Goal: Information Seeking & Learning: Learn about a topic

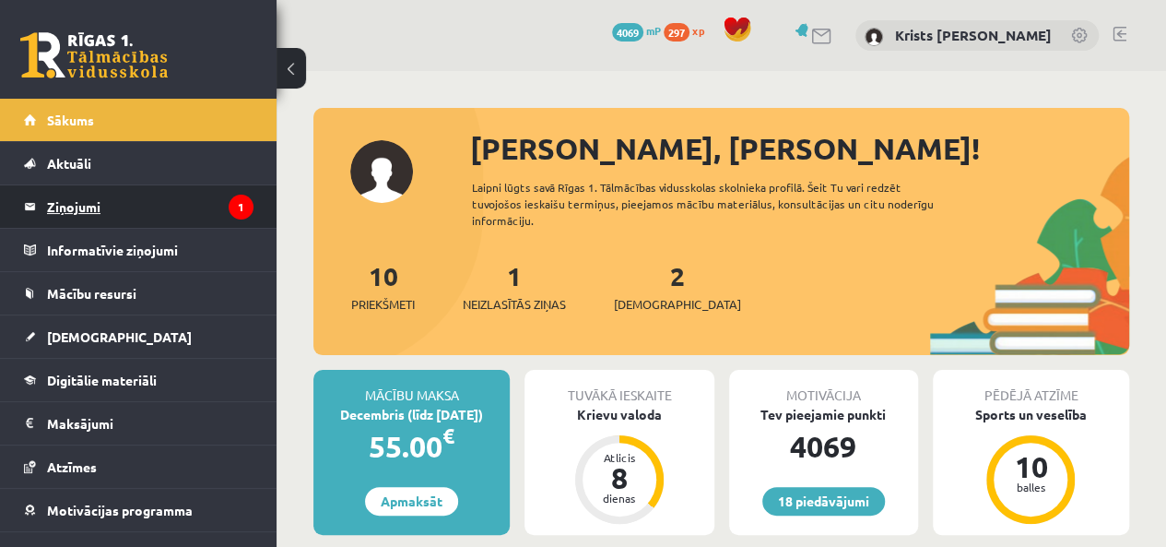
click at [90, 202] on legend "Ziņojumi 1" at bounding box center [150, 206] width 206 height 42
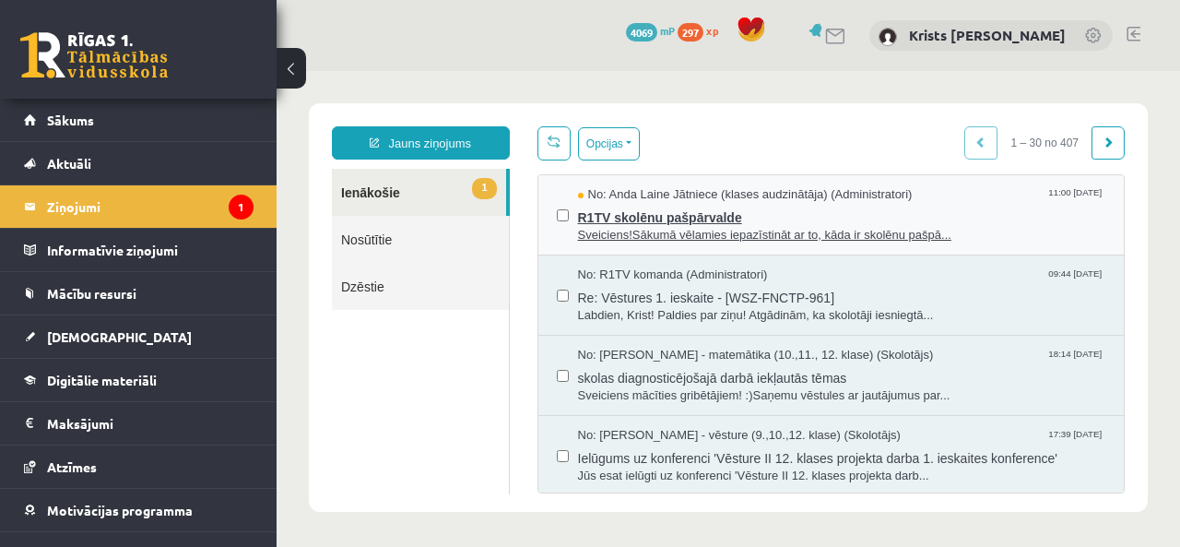
click at [658, 229] on span "Sveiciens!Sākumā vēlamies iepazīstināt ar to, kāda ir skolēnu pašpā..." at bounding box center [842, 236] width 528 height 18
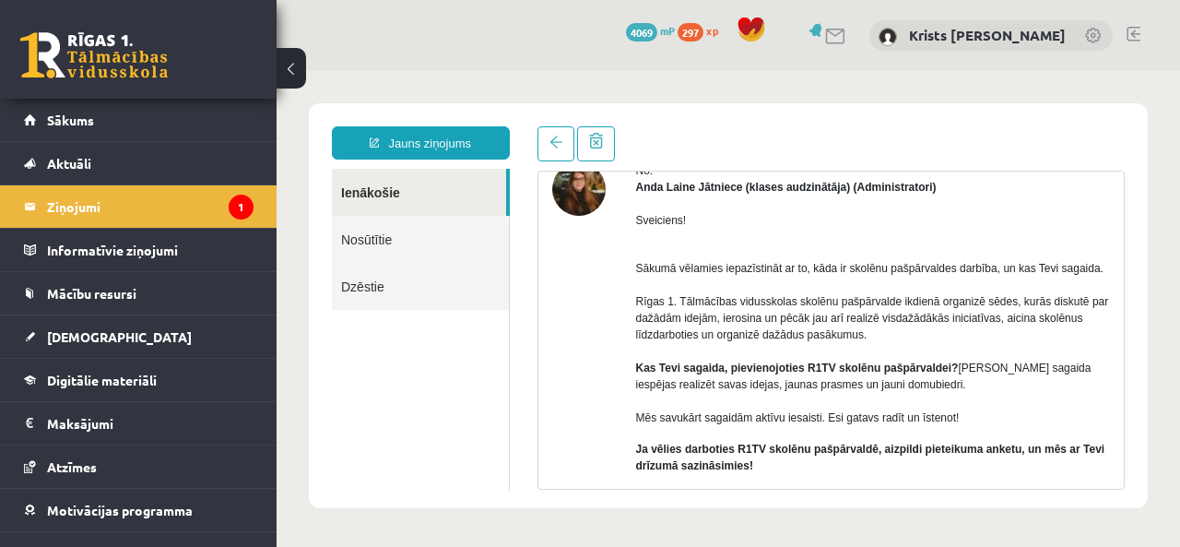
scroll to position [184, 0]
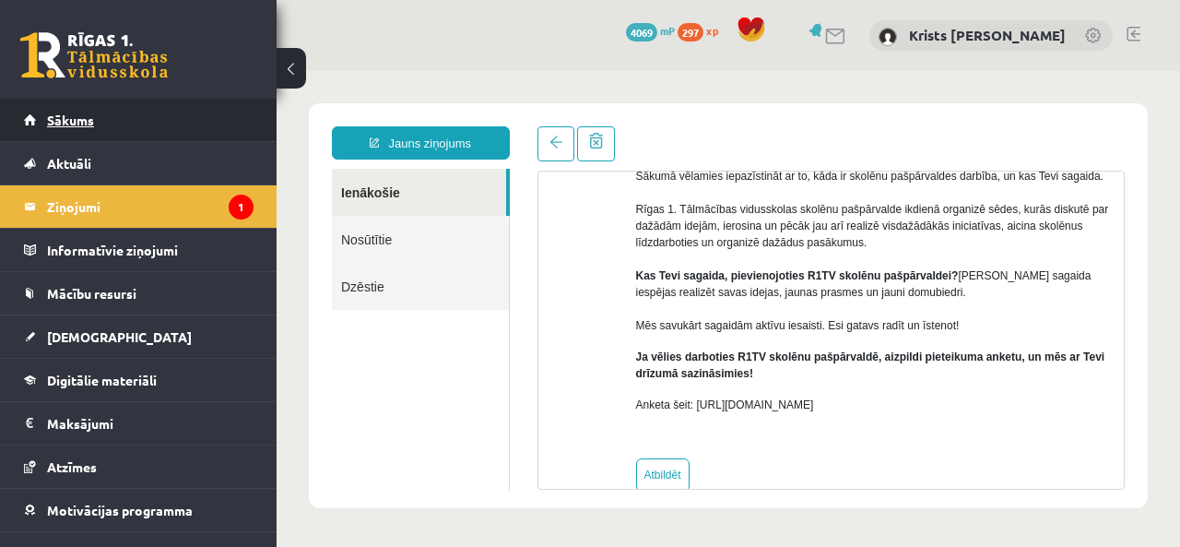
click at [175, 112] on link "Sākums" at bounding box center [138, 120] width 229 height 42
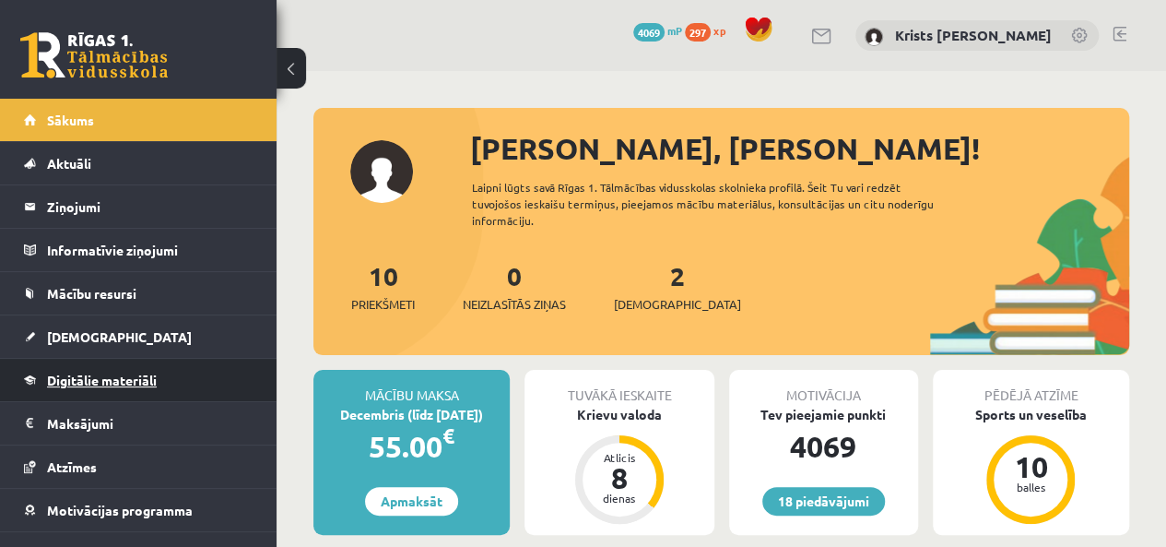
click at [100, 387] on link "Digitālie materiāli" at bounding box center [138, 380] width 229 height 42
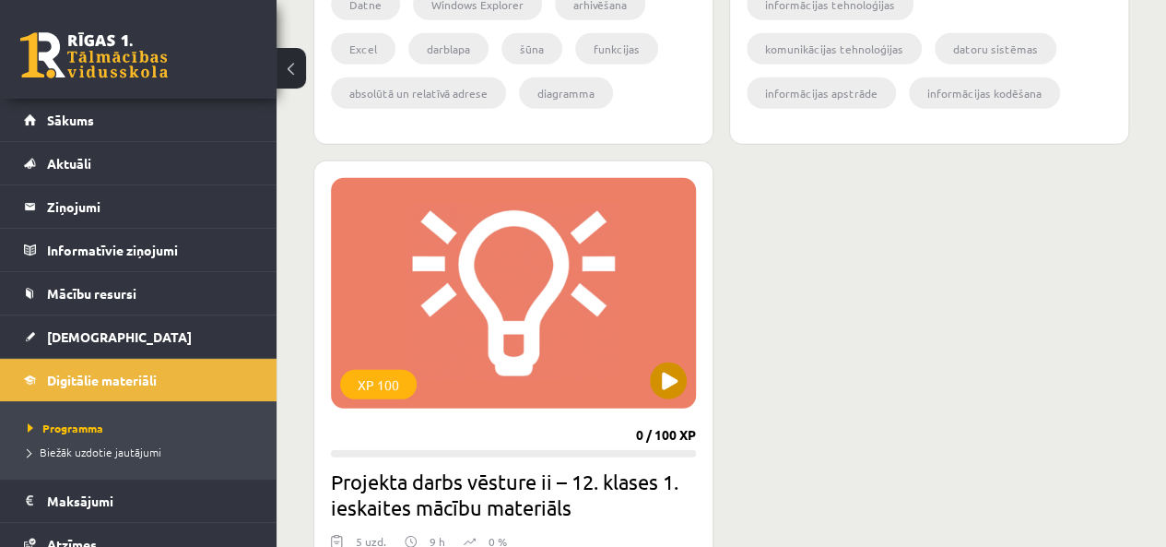
scroll to position [2581, 0]
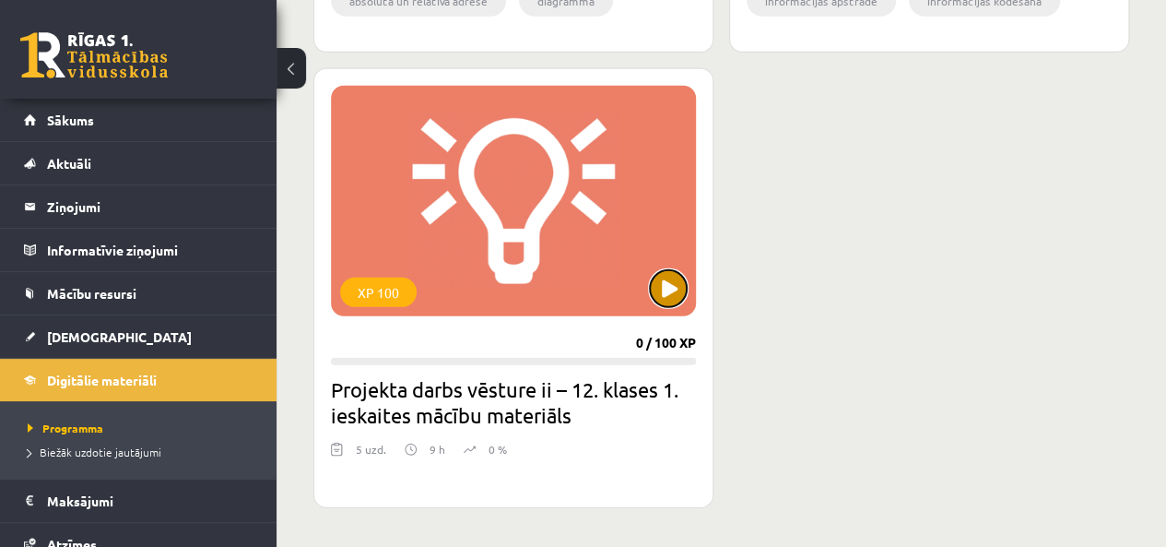
click at [678, 297] on button at bounding box center [668, 288] width 37 height 37
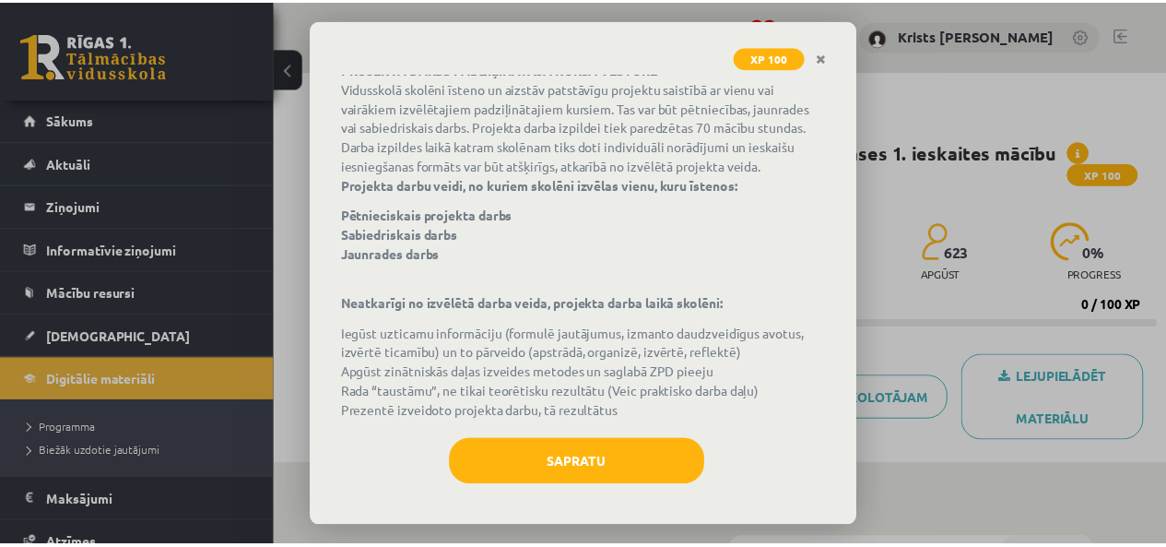
scroll to position [135, 0]
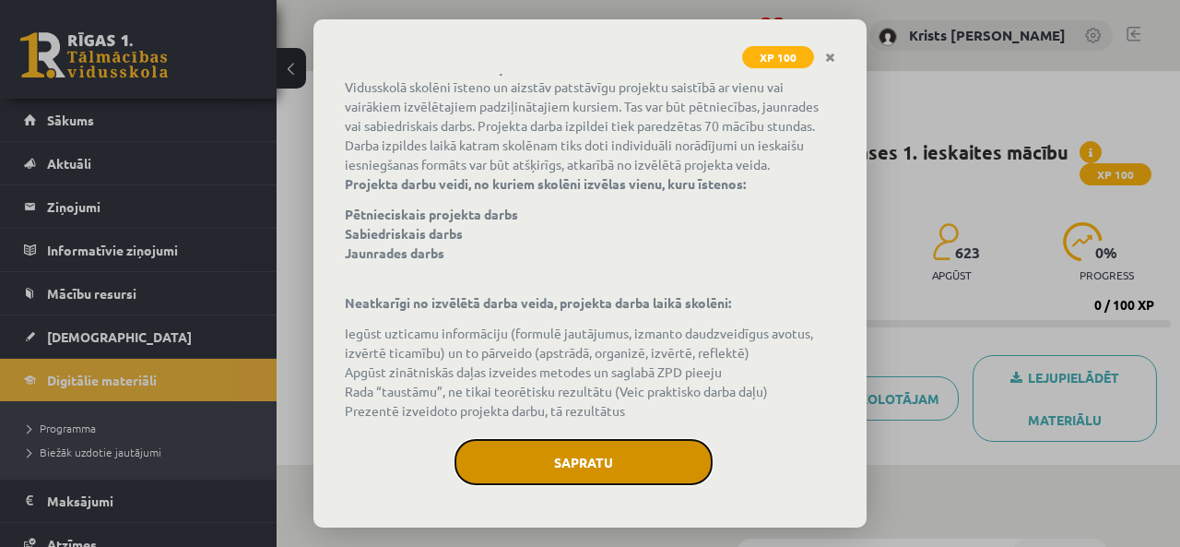
click at [571, 451] on button "Sapratu" at bounding box center [583, 462] width 258 height 46
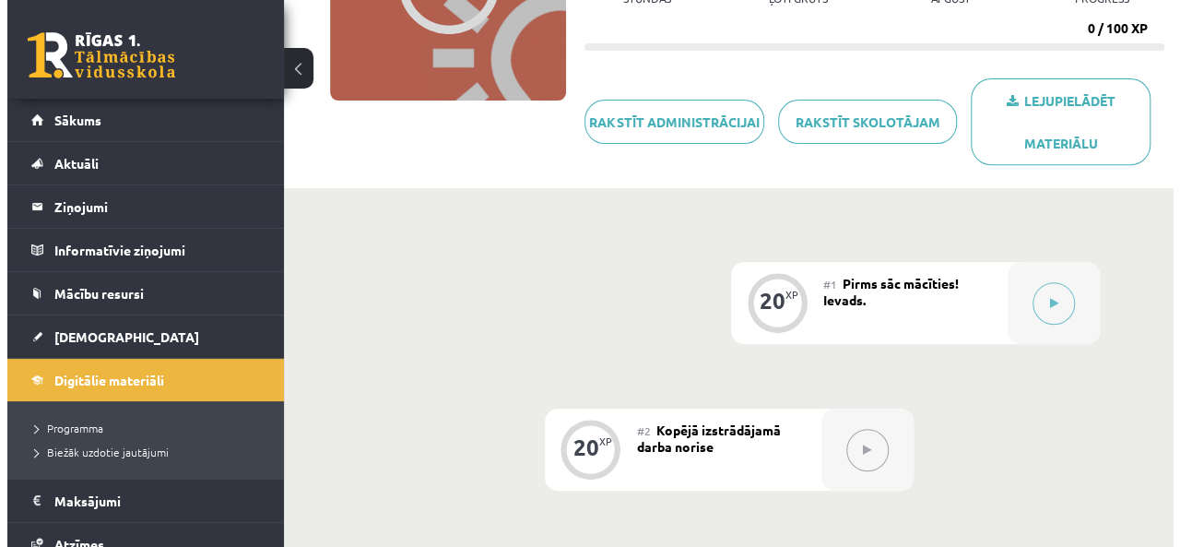
scroll to position [276, 0]
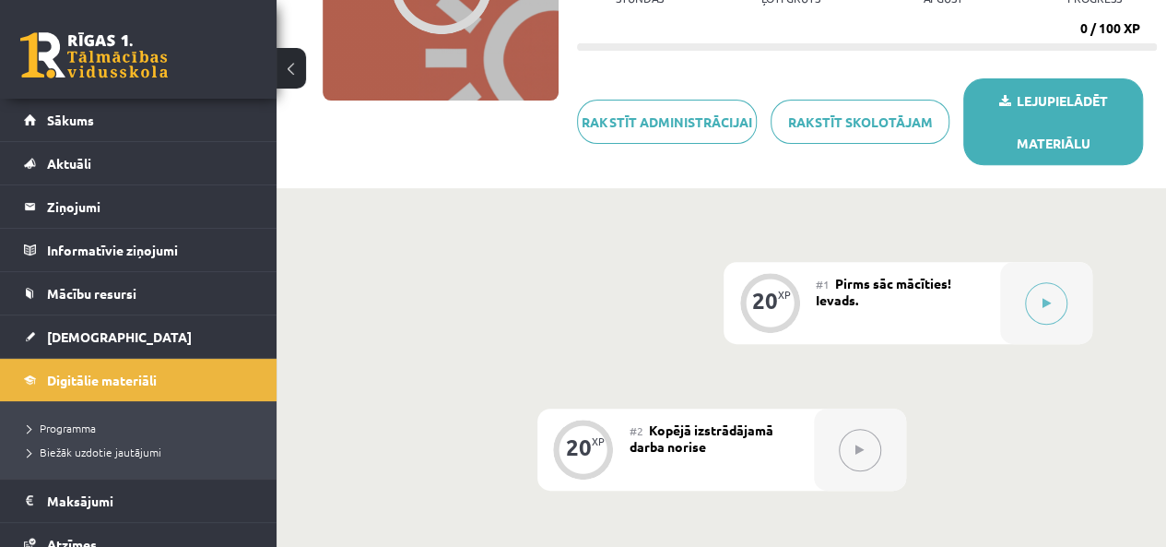
click at [1032, 124] on link "Lejupielādēt materiālu" at bounding box center [1053, 121] width 180 height 87
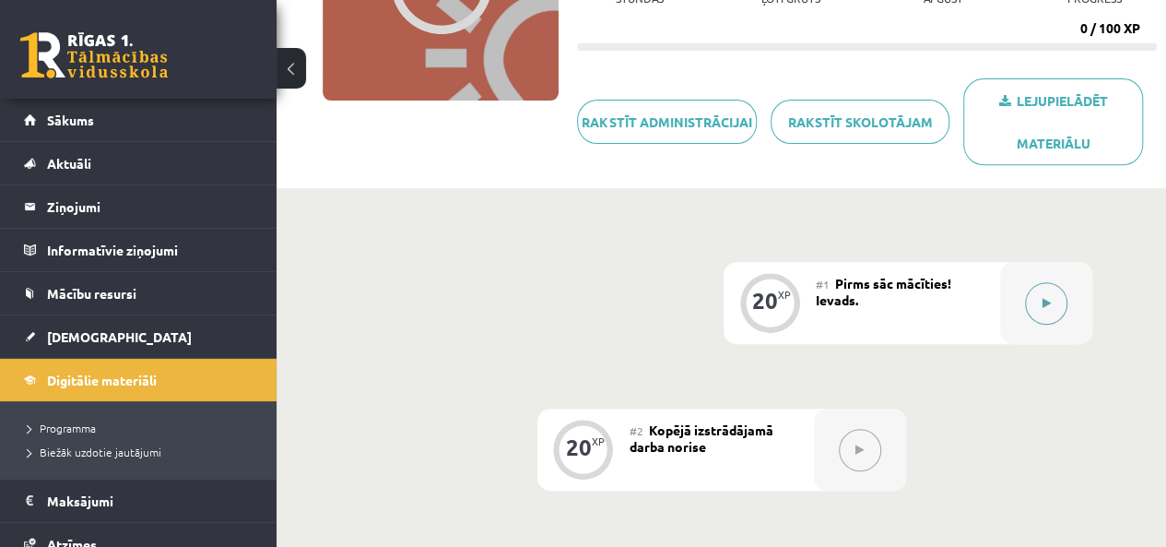
click at [1054, 307] on button at bounding box center [1046, 303] width 42 height 42
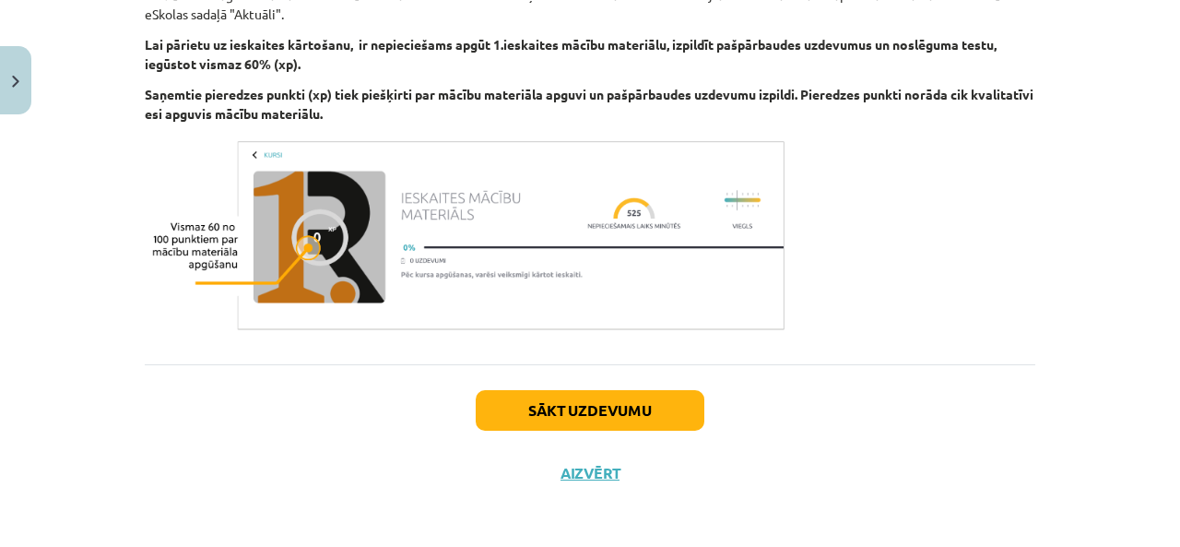
scroll to position [730, 0]
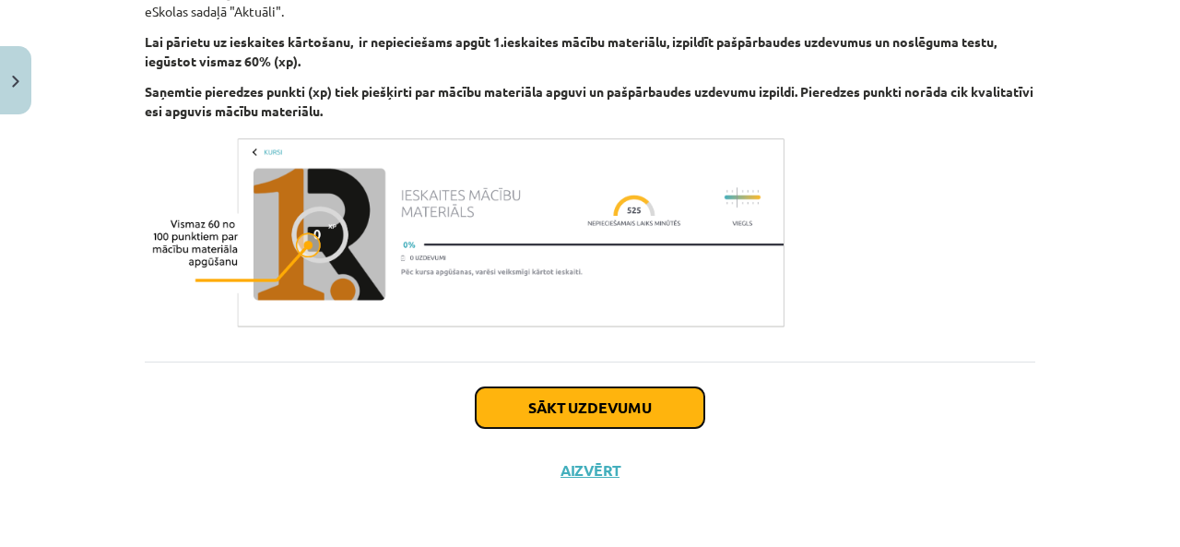
click at [566, 418] on button "Sākt uzdevumu" at bounding box center [590, 407] width 229 height 41
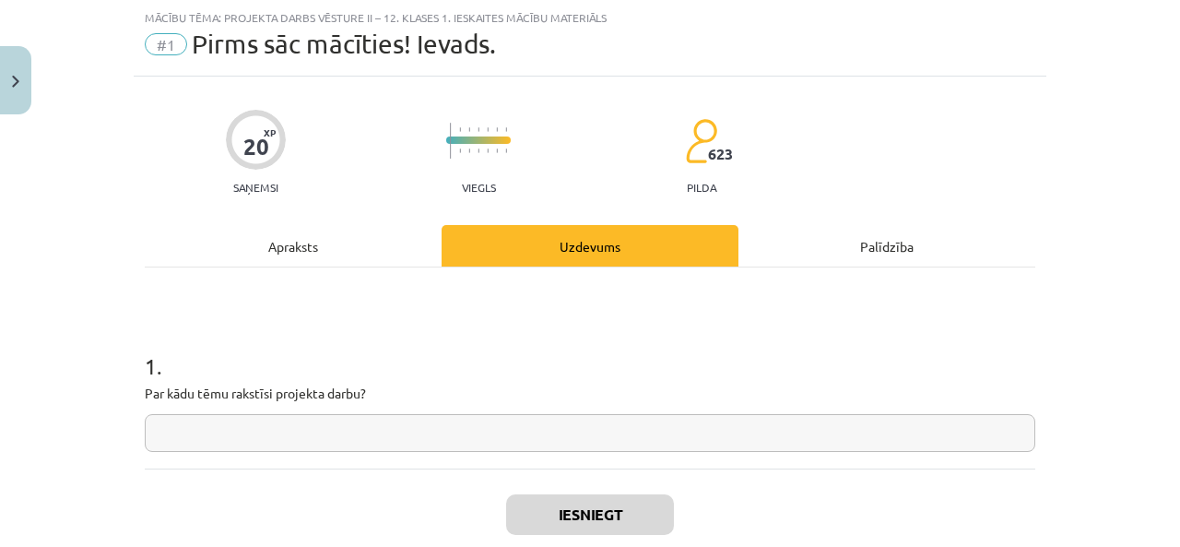
scroll to position [46, 0]
click at [195, 436] on input "text" at bounding box center [590, 433] width 890 height 38
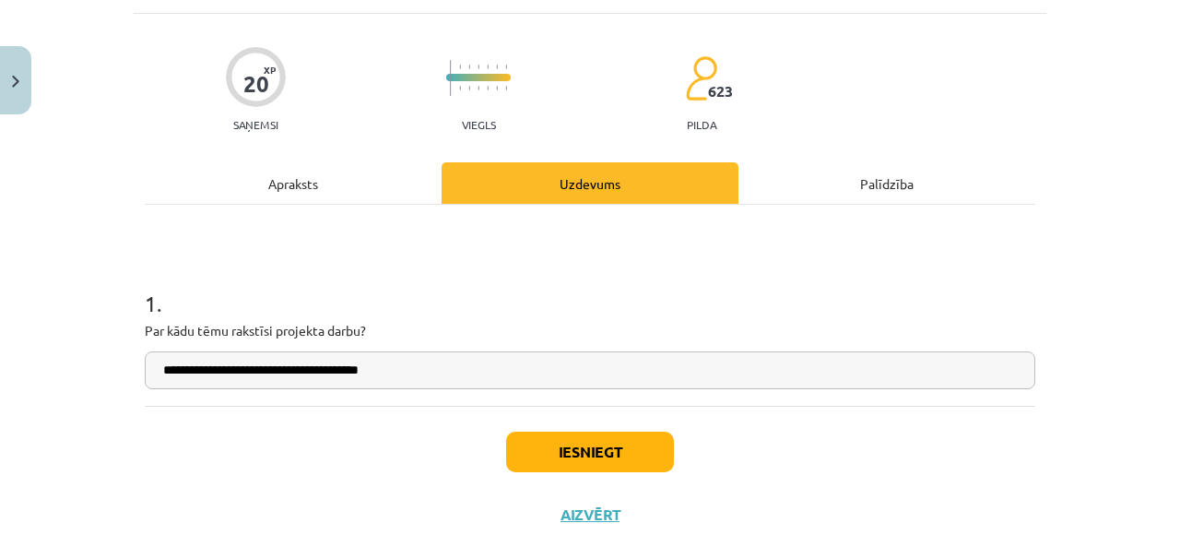
scroll to position [138, 0]
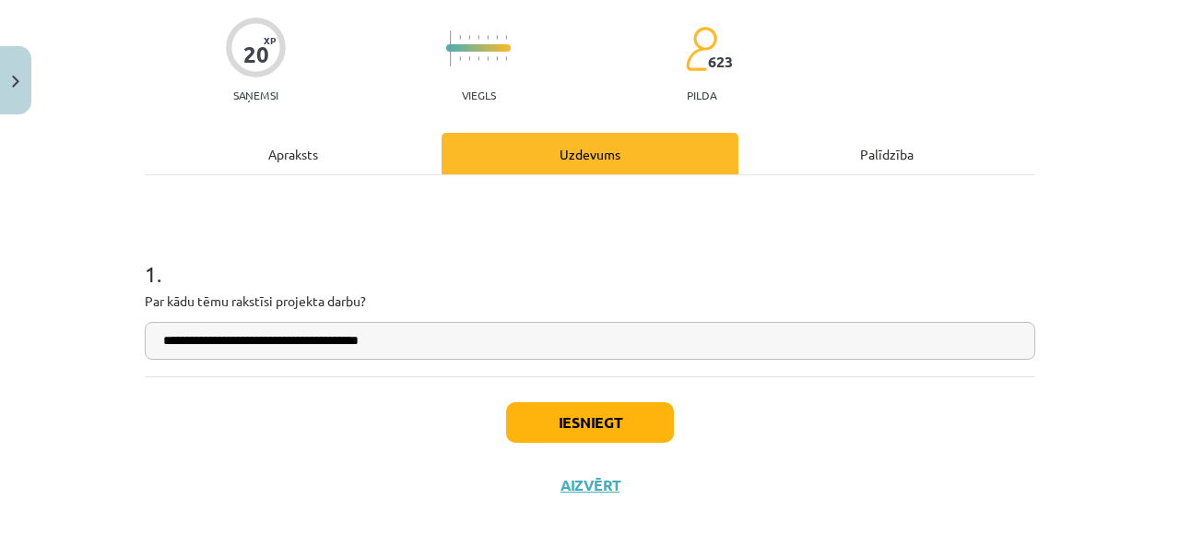
type input "**********"
click at [522, 436] on button "Iesniegt" at bounding box center [590, 422] width 168 height 41
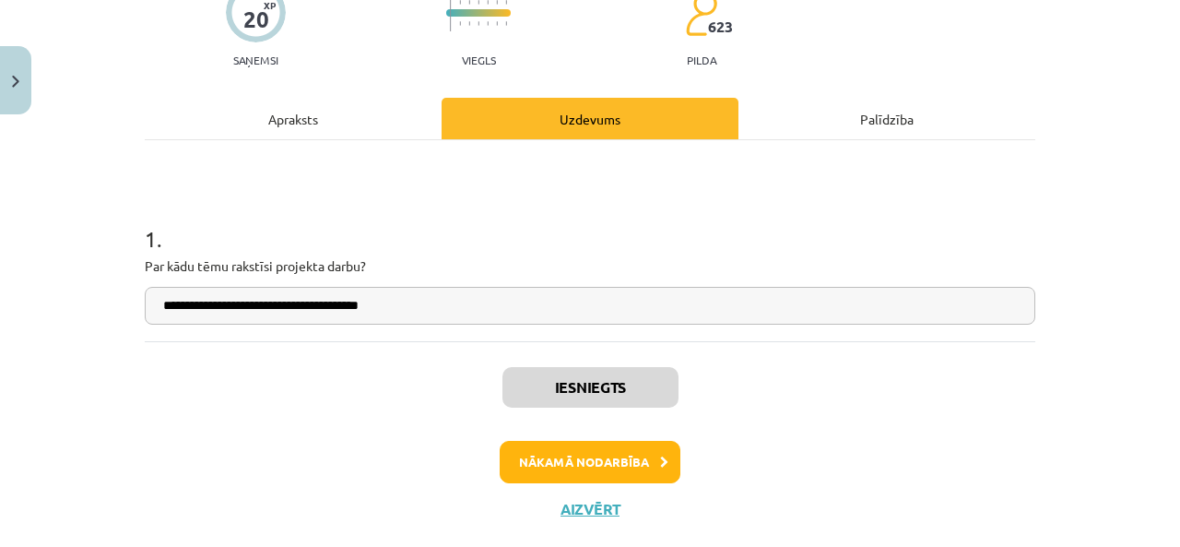
scroll to position [210, 0]
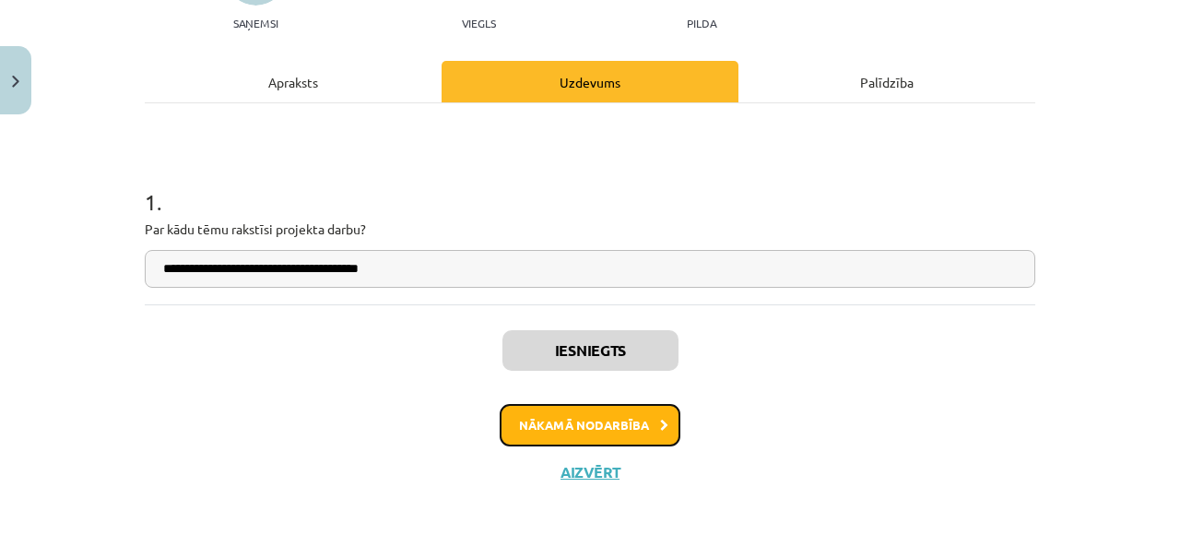
click at [589, 427] on button "Nākamā nodarbība" at bounding box center [590, 425] width 181 height 42
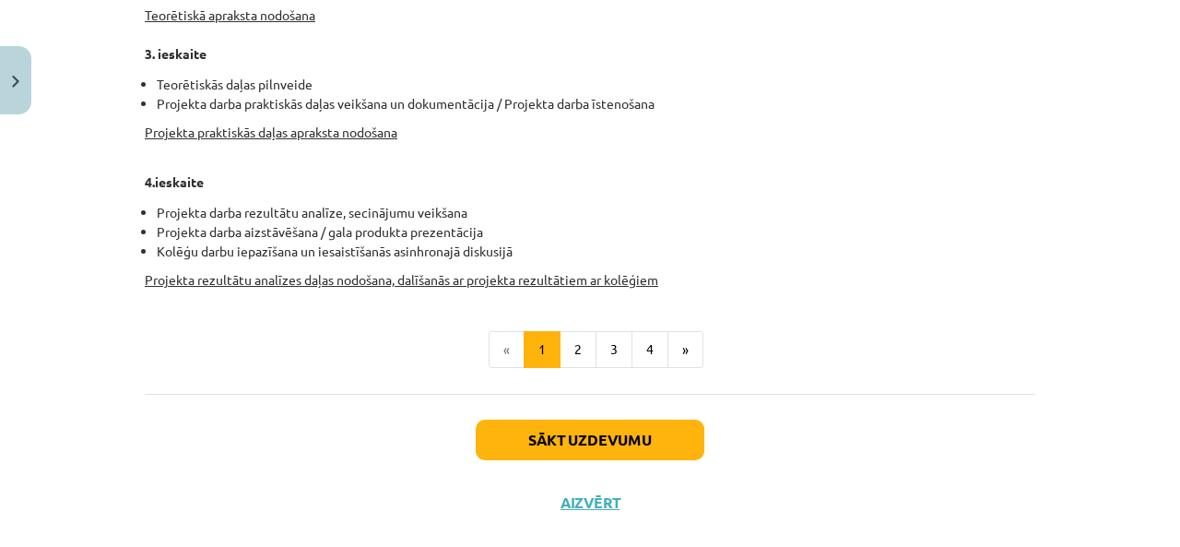
scroll to position [1055, 0]
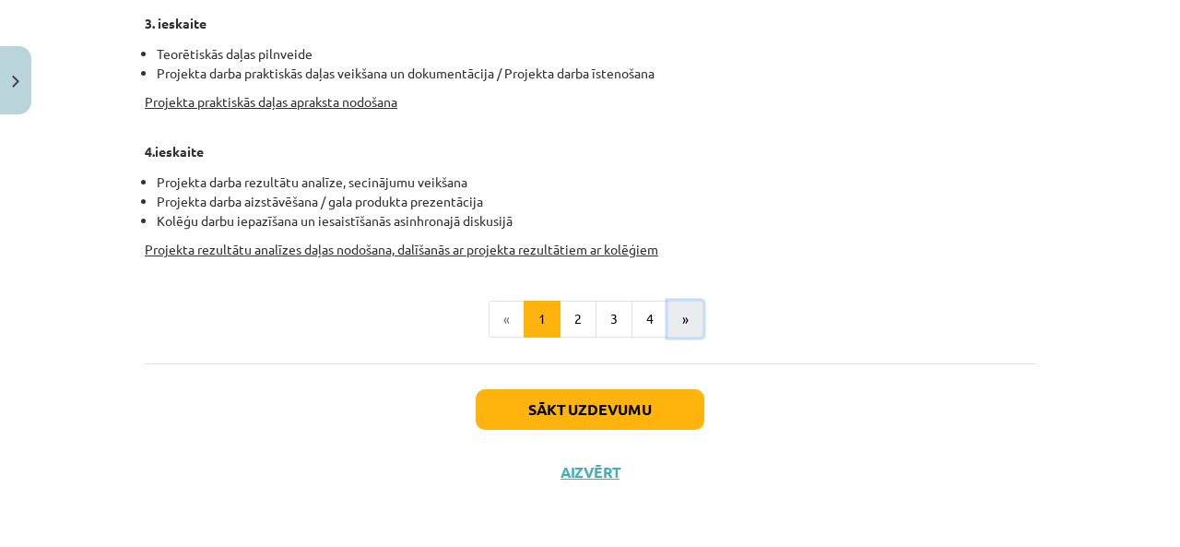
click at [670, 329] on button "»" at bounding box center [685, 318] width 36 height 37
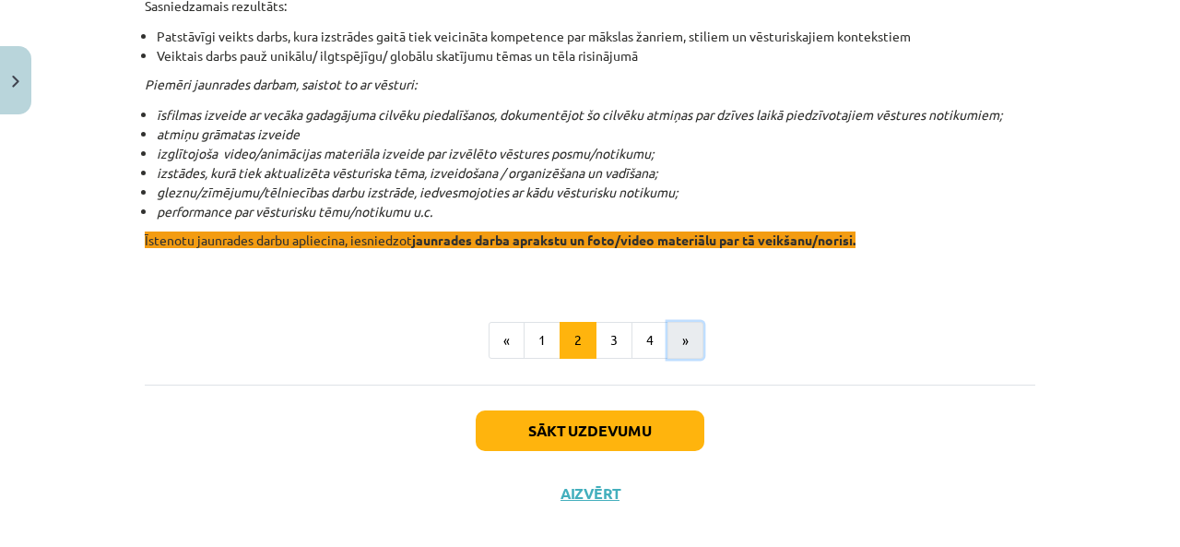
click at [671, 326] on button "»" at bounding box center [685, 340] width 36 height 37
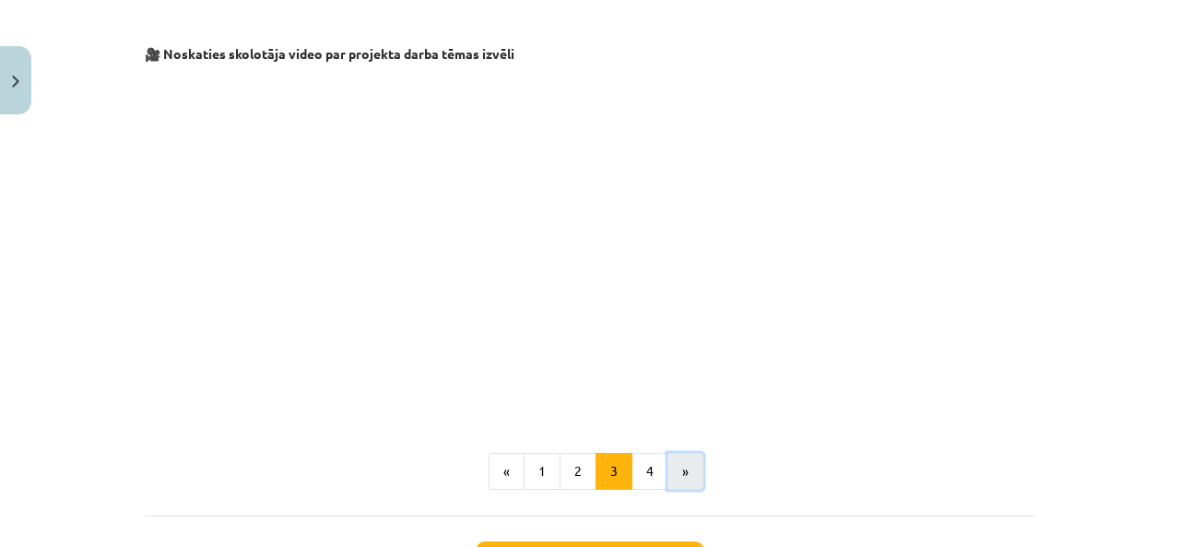
scroll to position [329, 0]
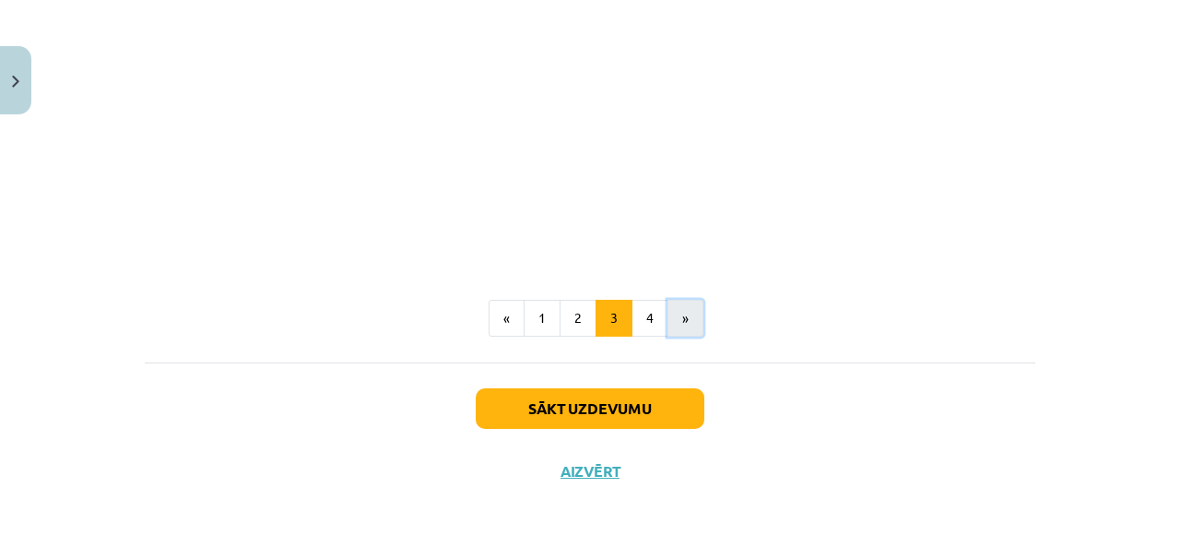
click at [671, 326] on button "»" at bounding box center [685, 318] width 36 height 37
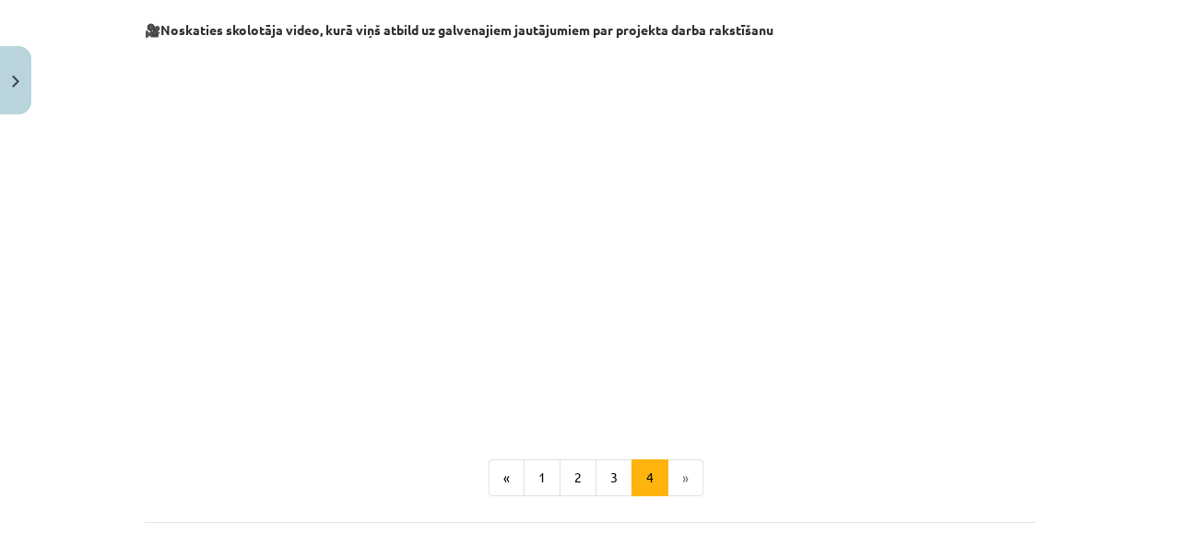
click at [679, 478] on li "»" at bounding box center [685, 477] width 35 height 37
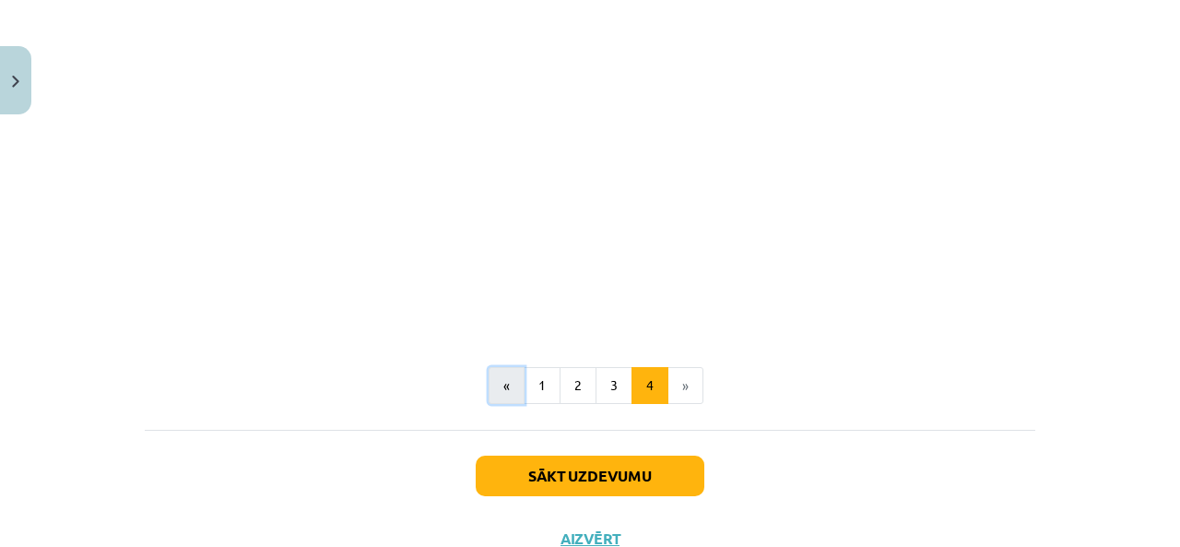
click at [508, 399] on button "«" at bounding box center [506, 385] width 36 height 37
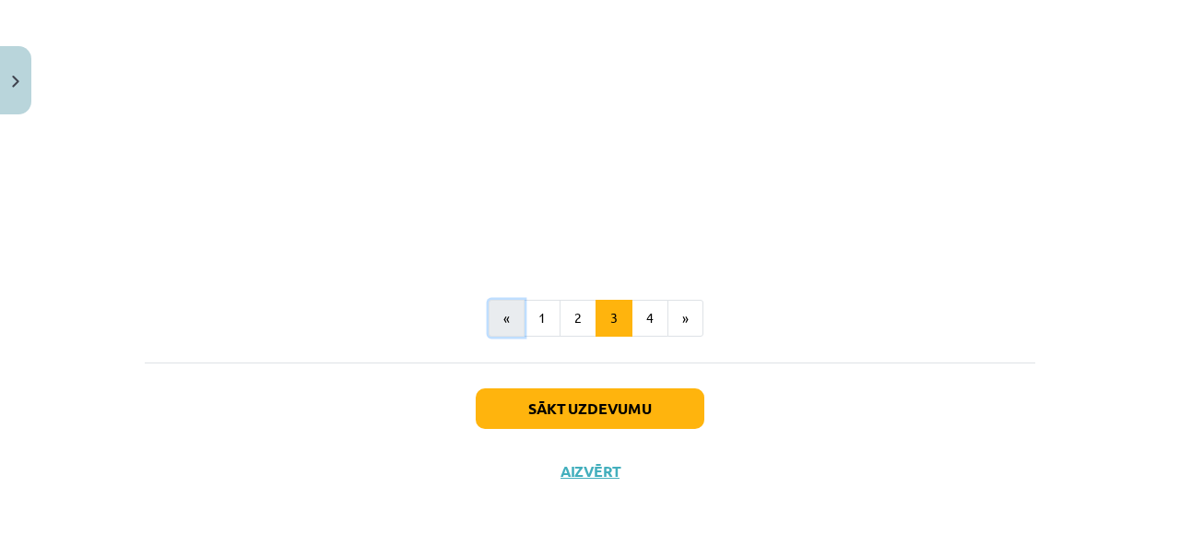
click at [494, 314] on button "«" at bounding box center [506, 318] width 36 height 37
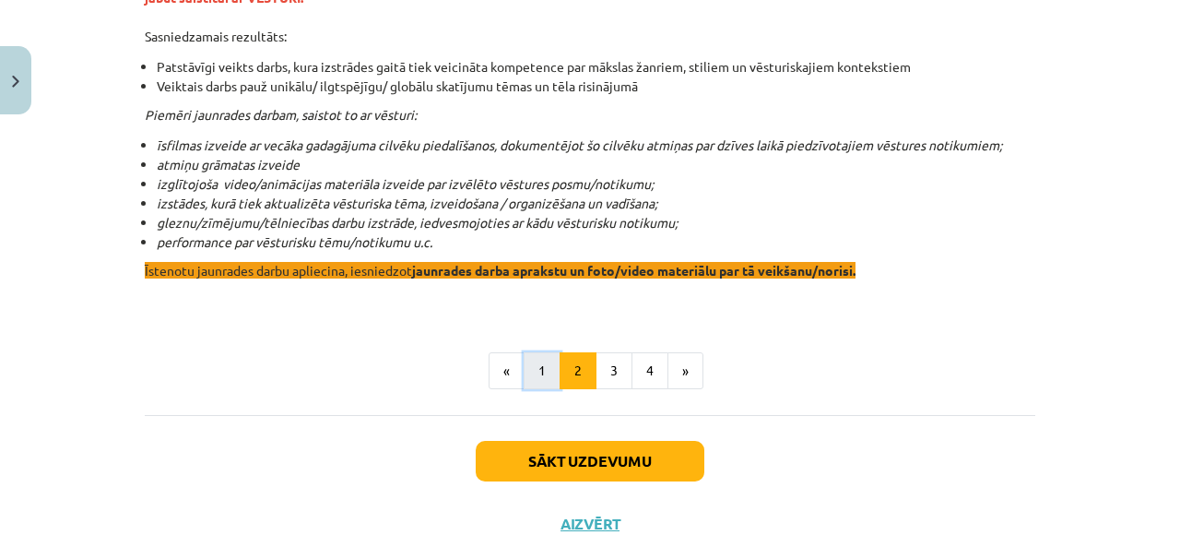
click at [540, 352] on button "1" at bounding box center [542, 370] width 37 height 37
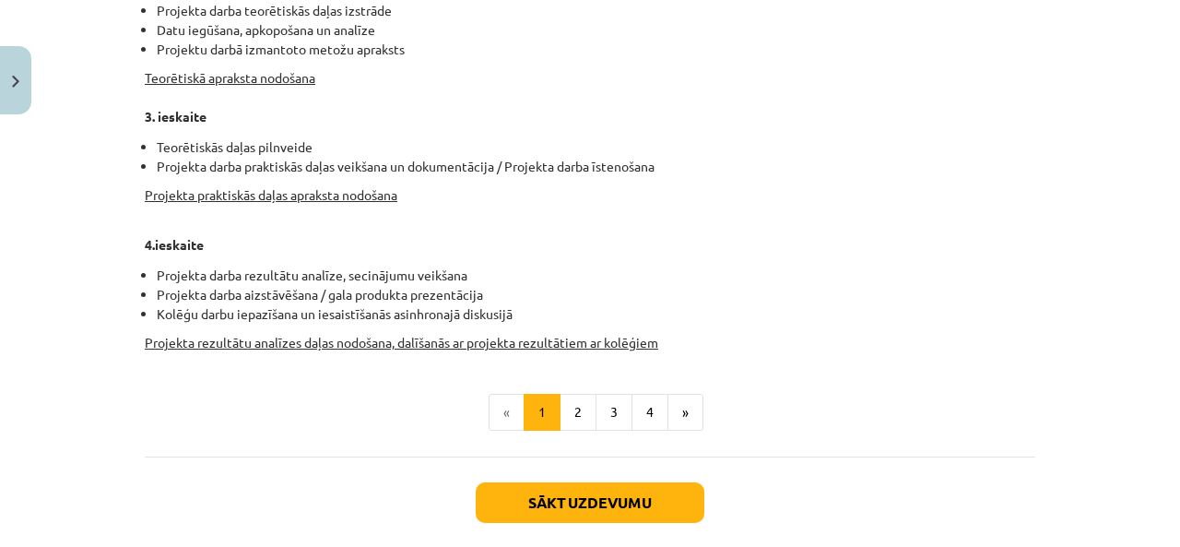
scroll to position [963, 0]
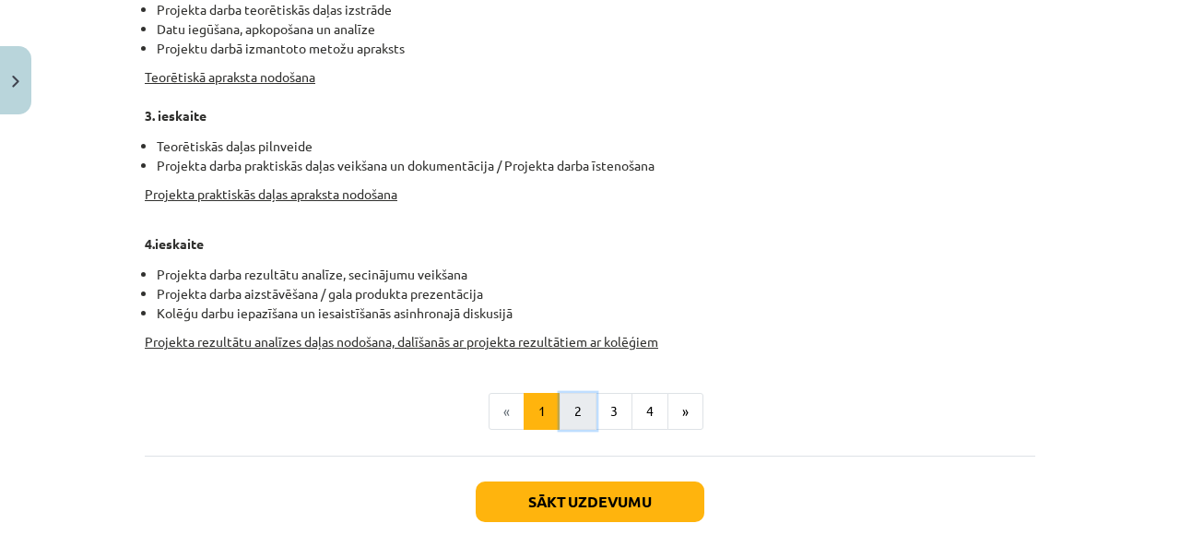
click at [564, 408] on button "2" at bounding box center [577, 411] width 37 height 37
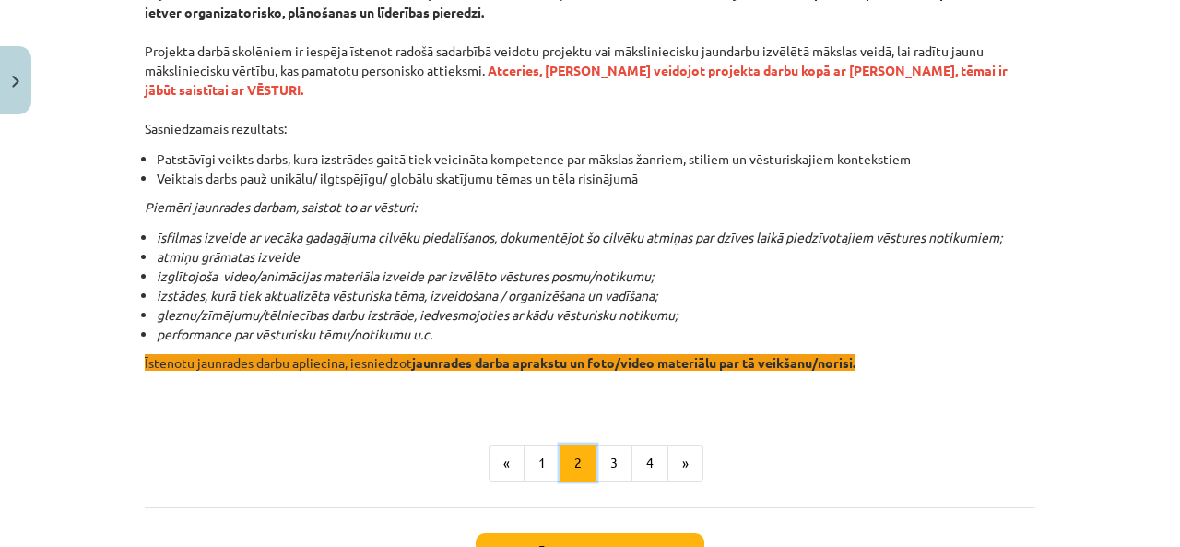
scroll to position [1712, 0]
click at [616, 444] on button "3" at bounding box center [613, 462] width 37 height 37
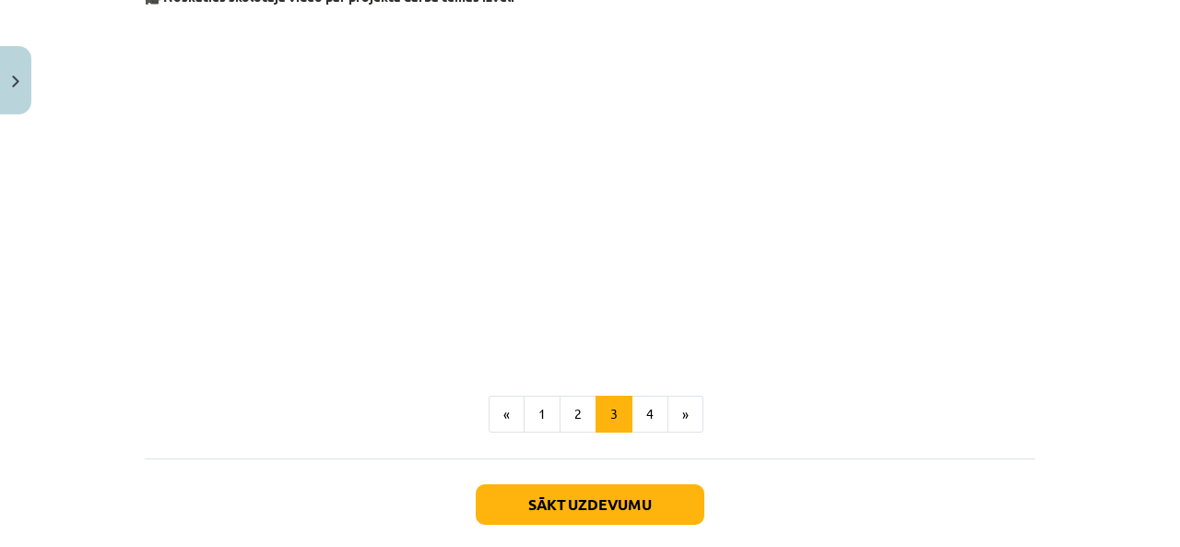
scroll to position [485, 0]
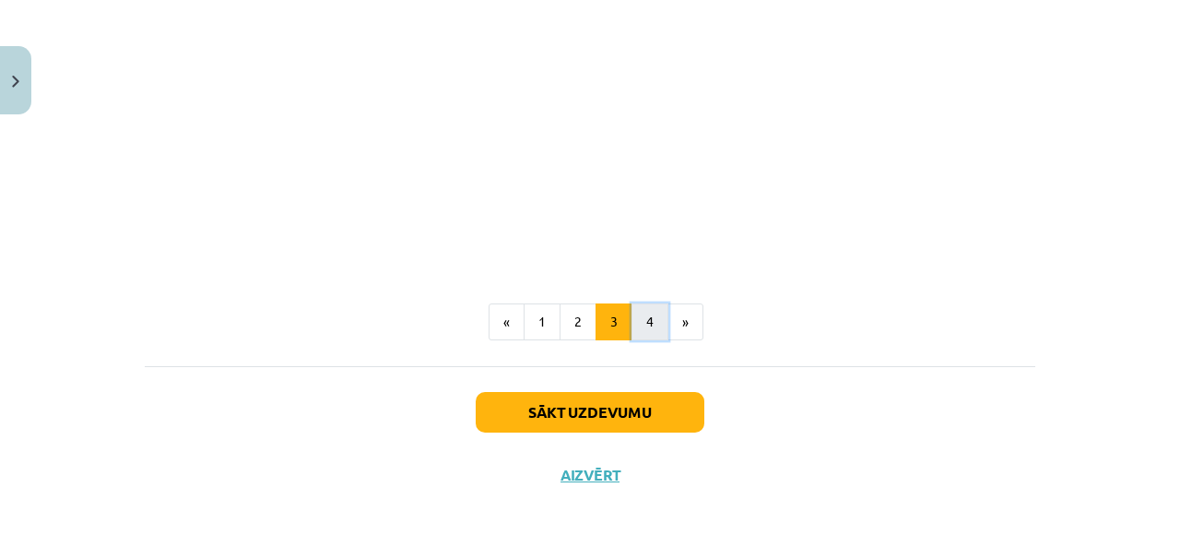
click at [638, 324] on button "4" at bounding box center [649, 321] width 37 height 37
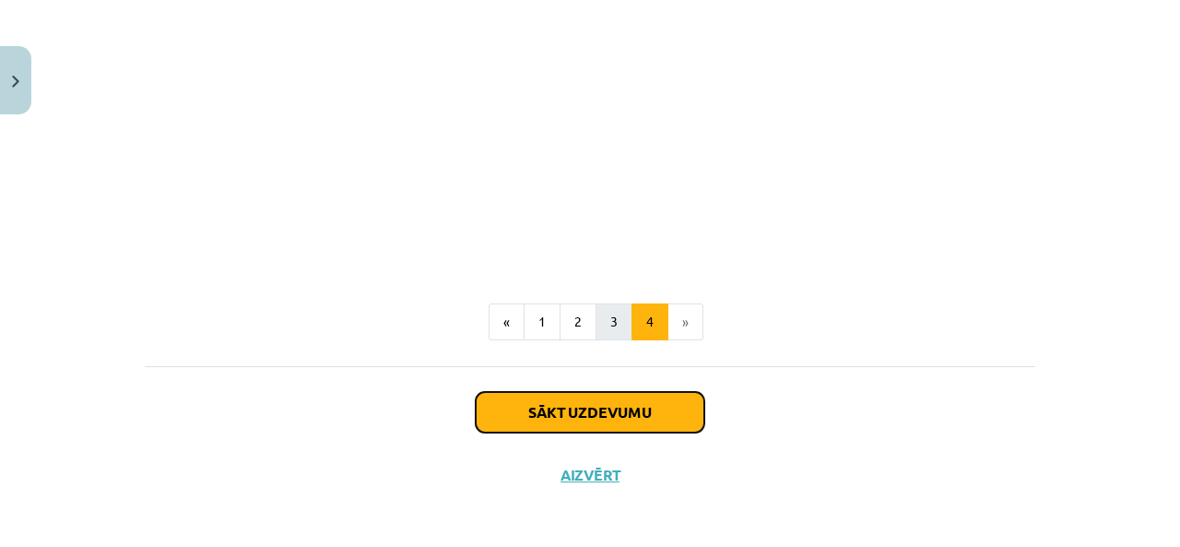
click at [588, 425] on button "Sākt uzdevumu" at bounding box center [590, 412] width 229 height 41
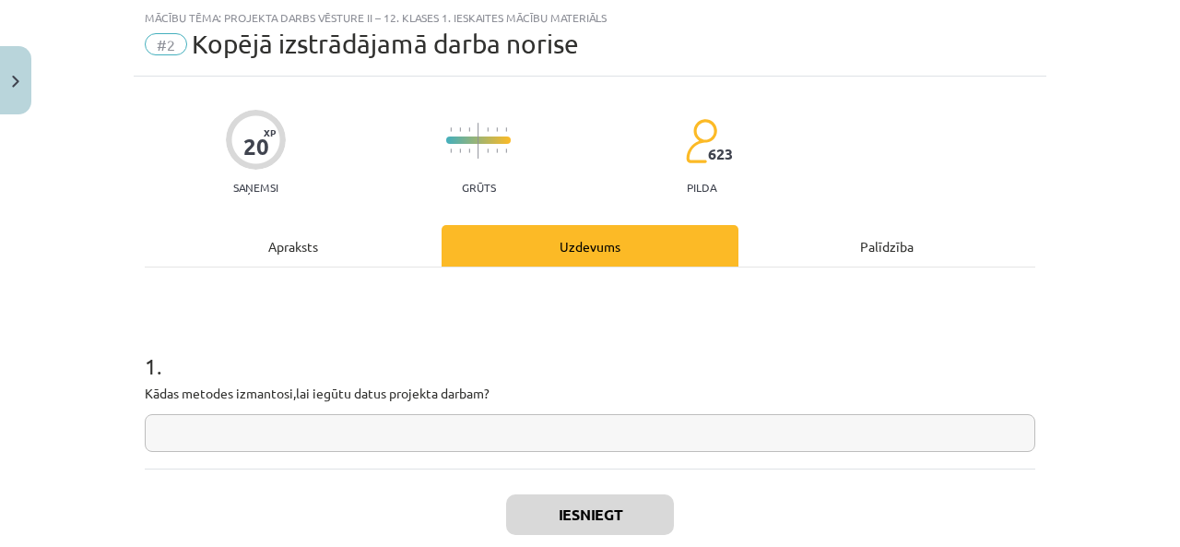
scroll to position [138, 0]
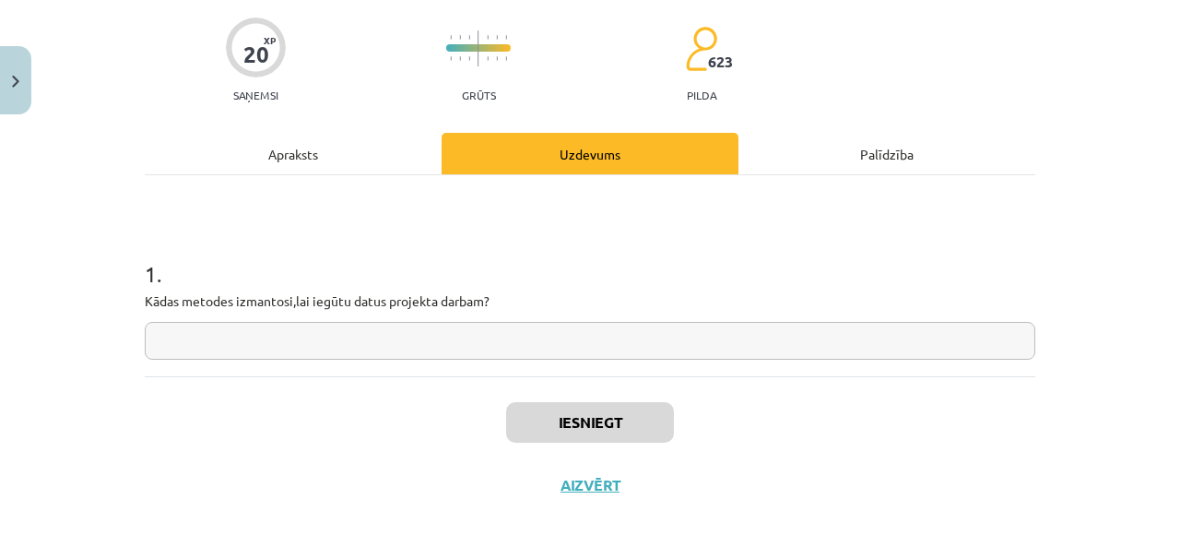
click at [171, 344] on input "text" at bounding box center [590, 341] width 890 height 38
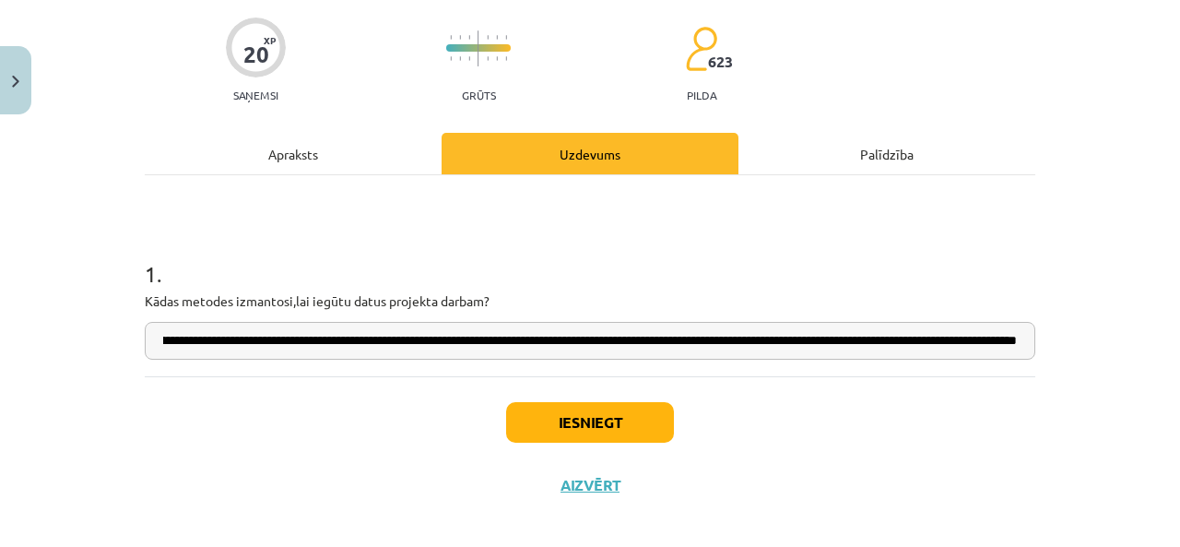
scroll to position [0, 296]
type input "**********"
click at [547, 414] on button "Iesniegt" at bounding box center [590, 422] width 168 height 41
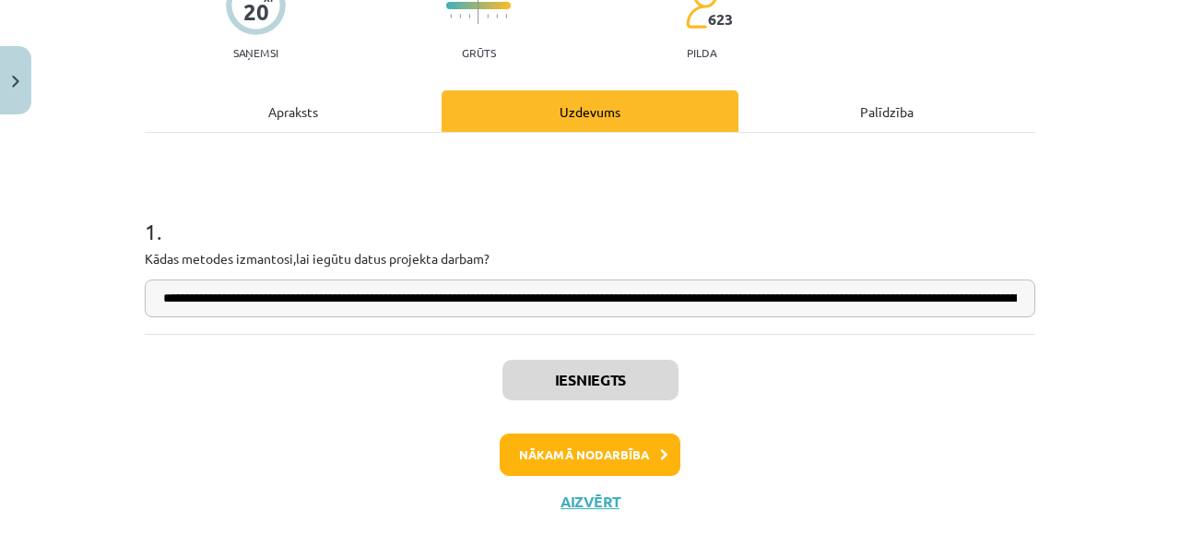
scroll to position [210, 0]
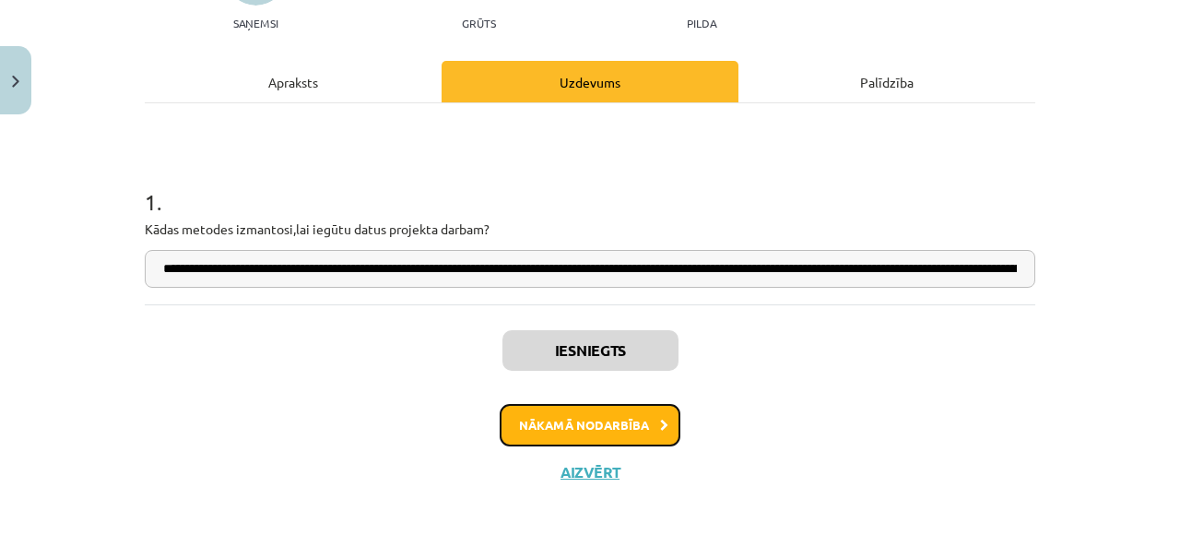
click at [526, 436] on button "Nākamā nodarbība" at bounding box center [590, 425] width 181 height 42
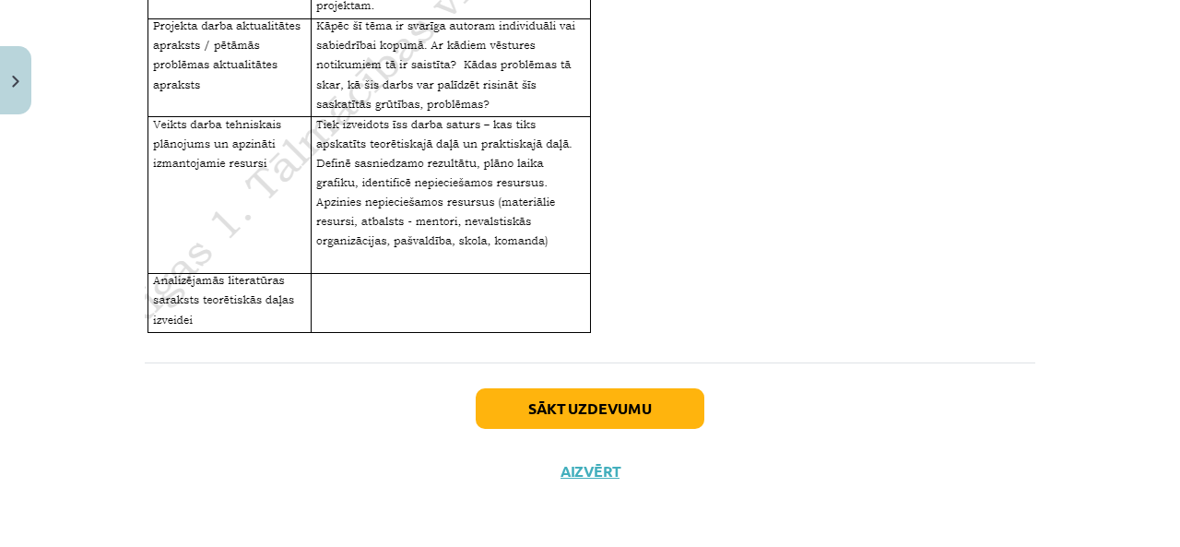
scroll to position [2407, 0]
click at [588, 399] on button "Sākt uzdevumu" at bounding box center [590, 407] width 229 height 41
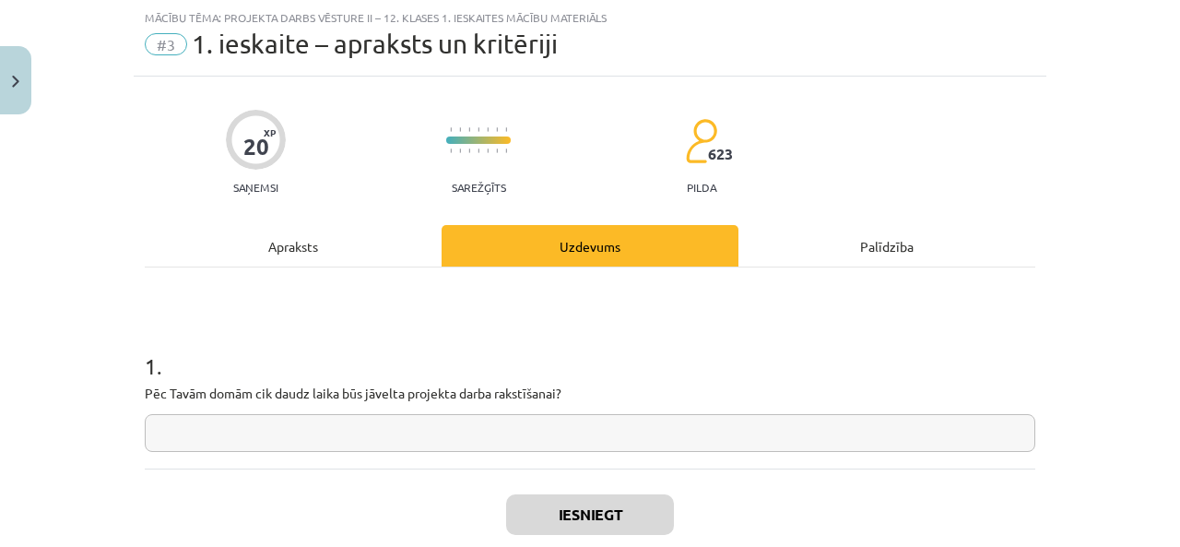
scroll to position [46, 0]
click at [278, 437] on input "text" at bounding box center [590, 433] width 890 height 38
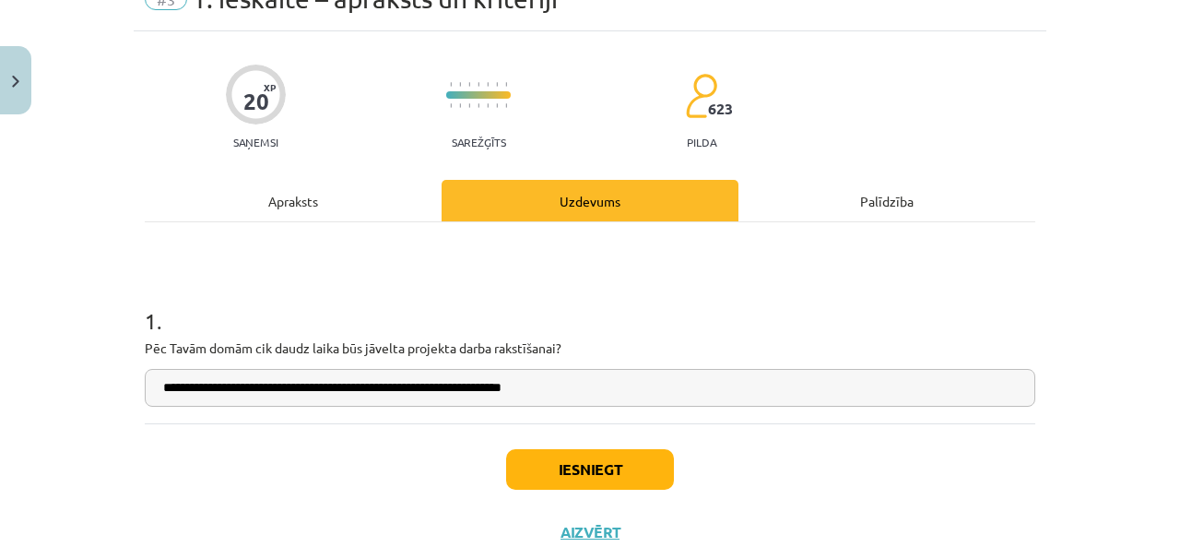
scroll to position [92, 0]
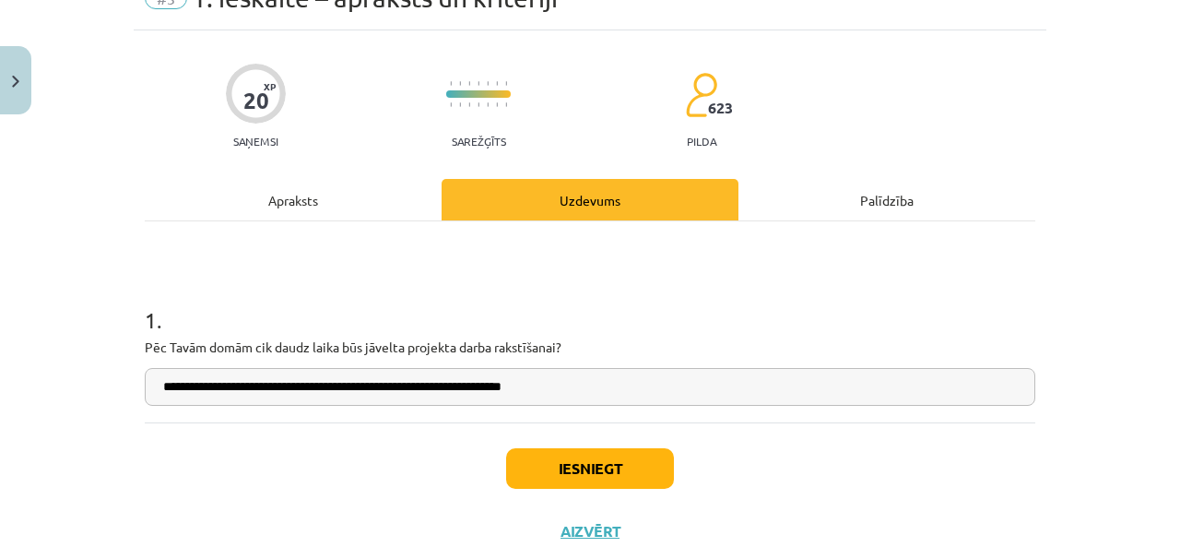
type input "**********"
click at [550, 467] on button "Iesniegt" at bounding box center [590, 468] width 168 height 41
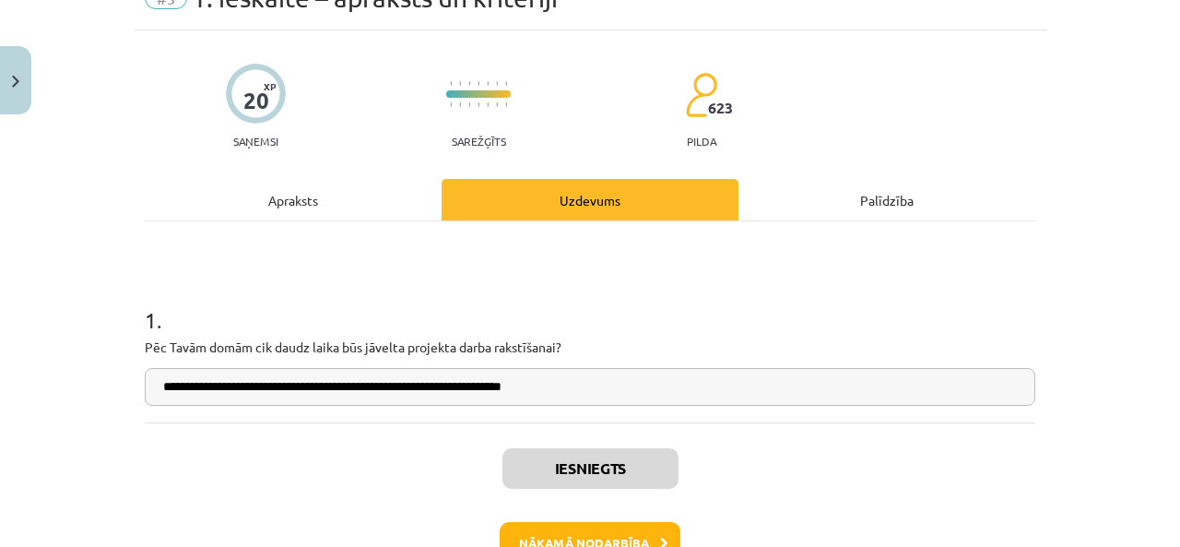
scroll to position [184, 0]
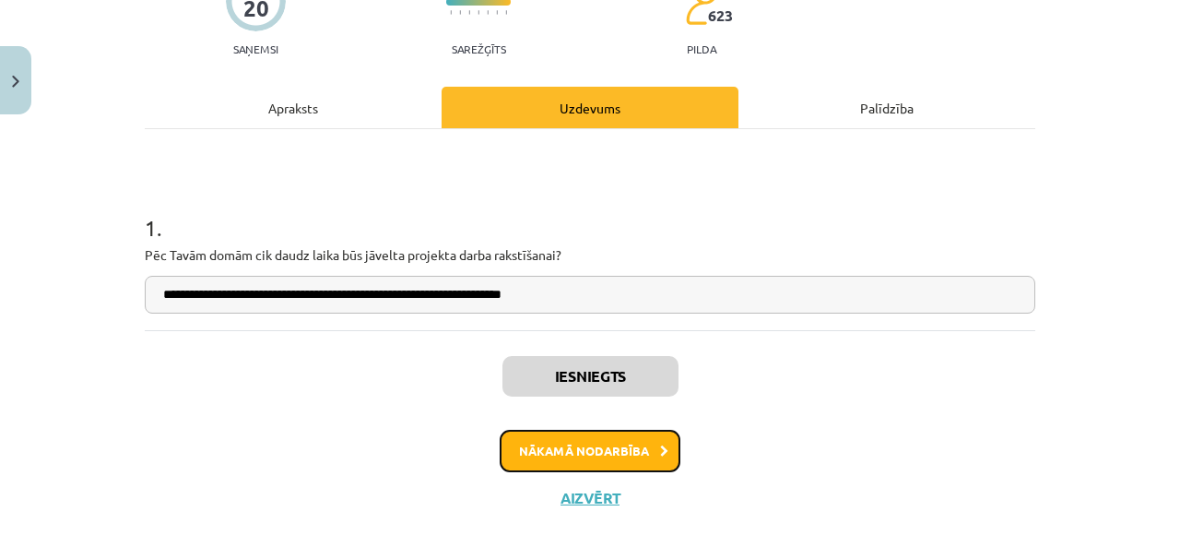
click at [546, 447] on button "Nākamā nodarbība" at bounding box center [590, 450] width 181 height 42
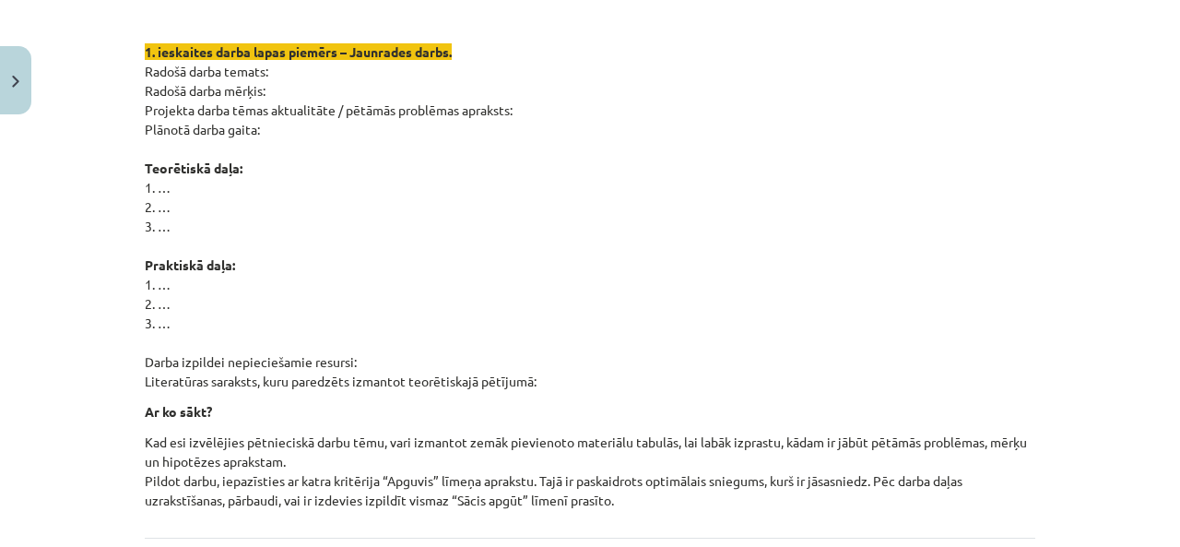
scroll to position [1281, 0]
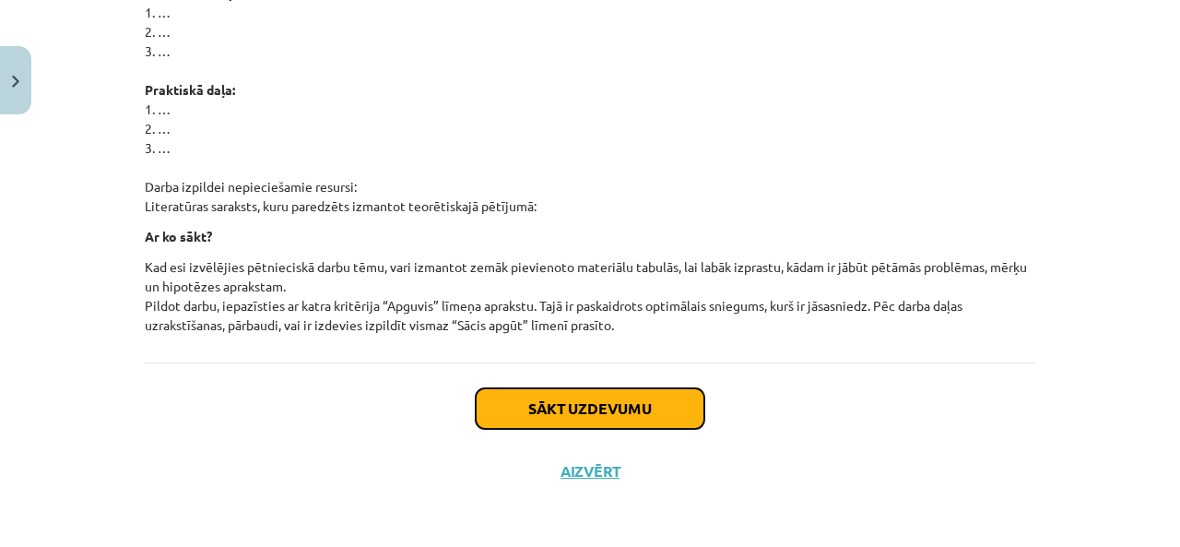
click at [548, 418] on button "Sākt uzdevumu" at bounding box center [590, 408] width 229 height 41
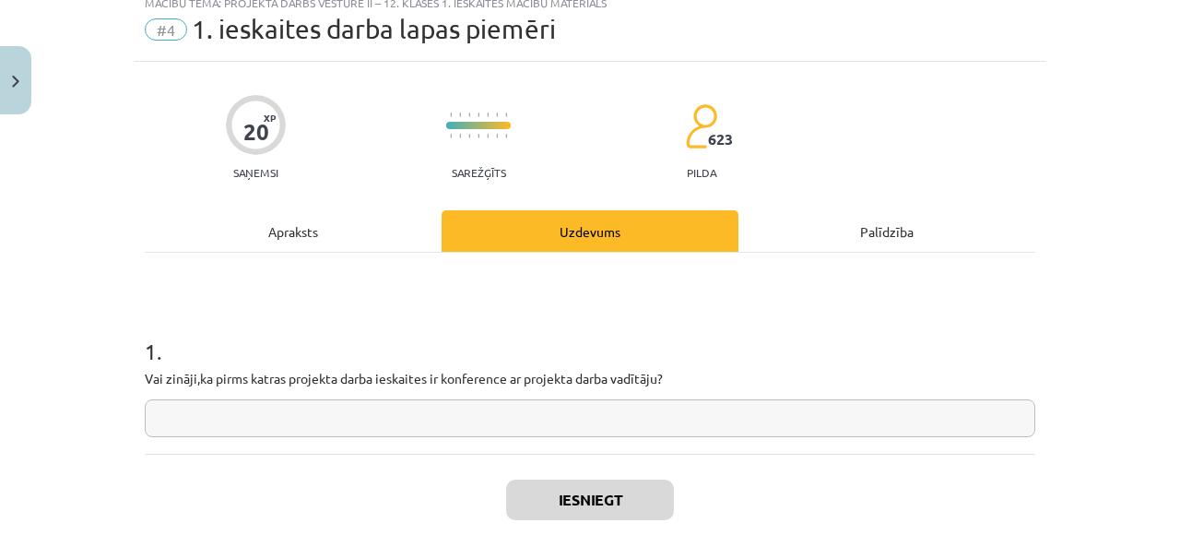
scroll to position [46, 0]
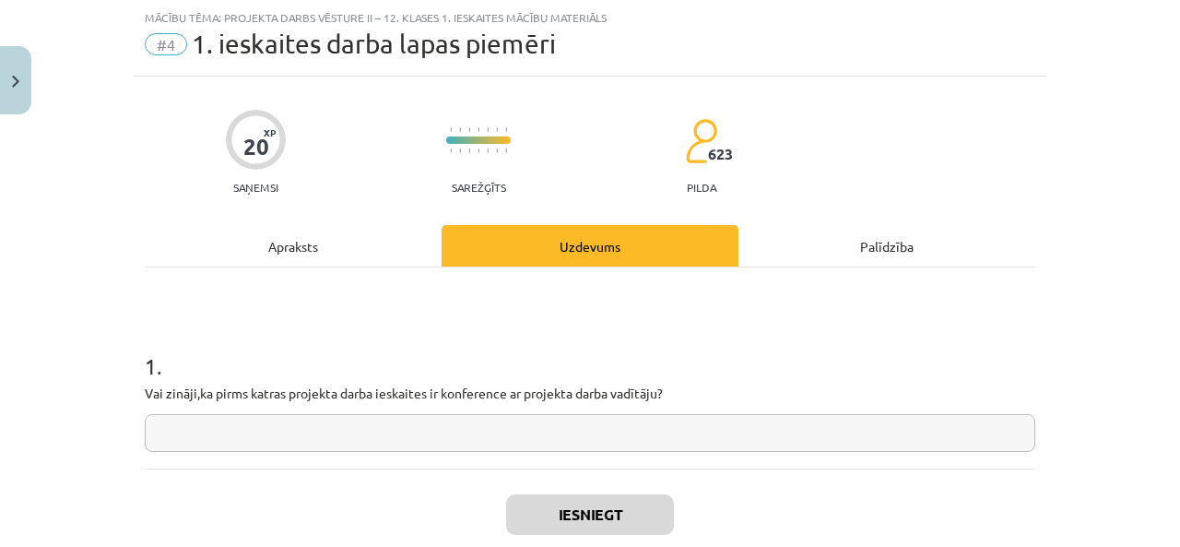
click at [334, 439] on input "text" at bounding box center [590, 433] width 890 height 38
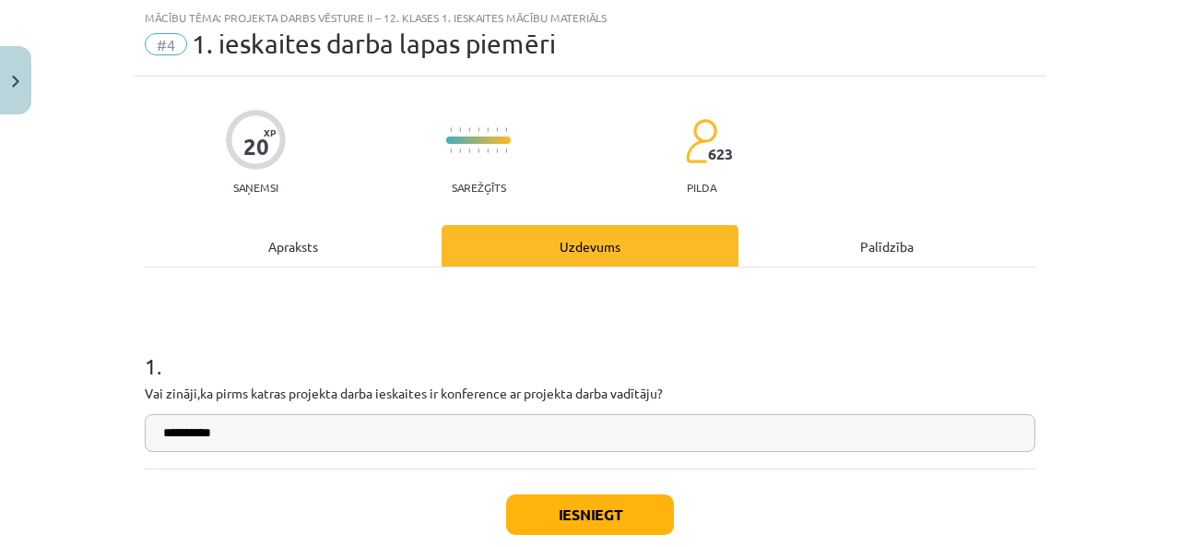
scroll to position [138, 0]
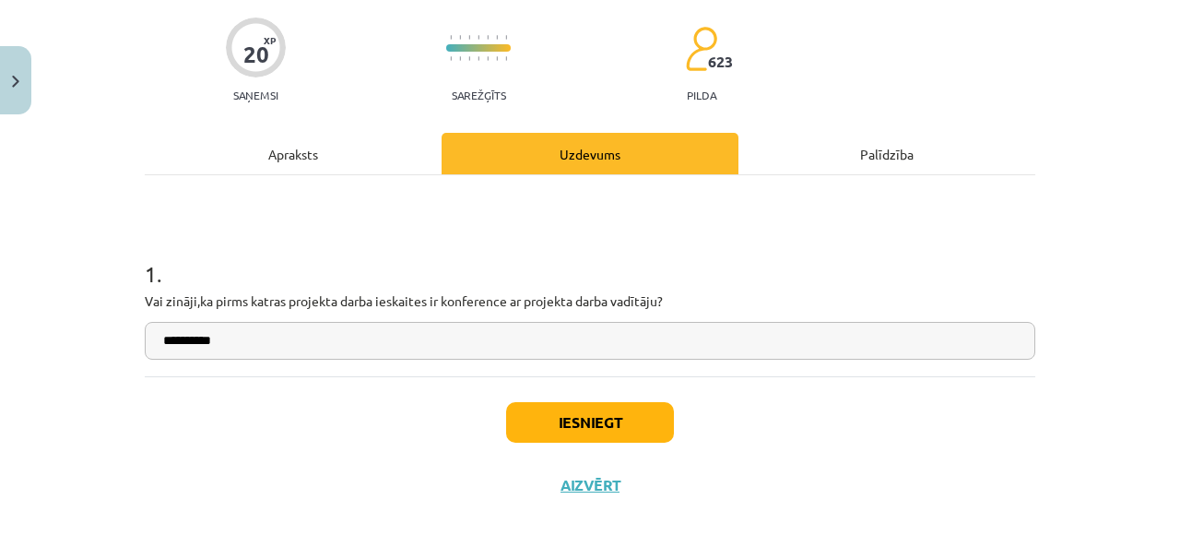
type input "**********"
click at [532, 429] on button "Iesniegt" at bounding box center [590, 422] width 168 height 41
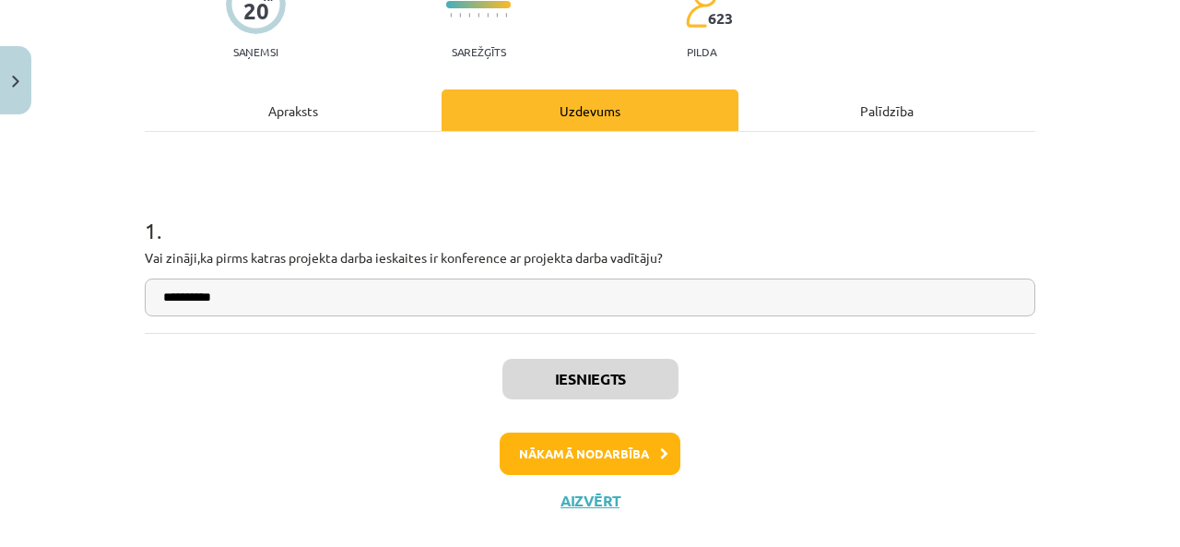
scroll to position [210, 0]
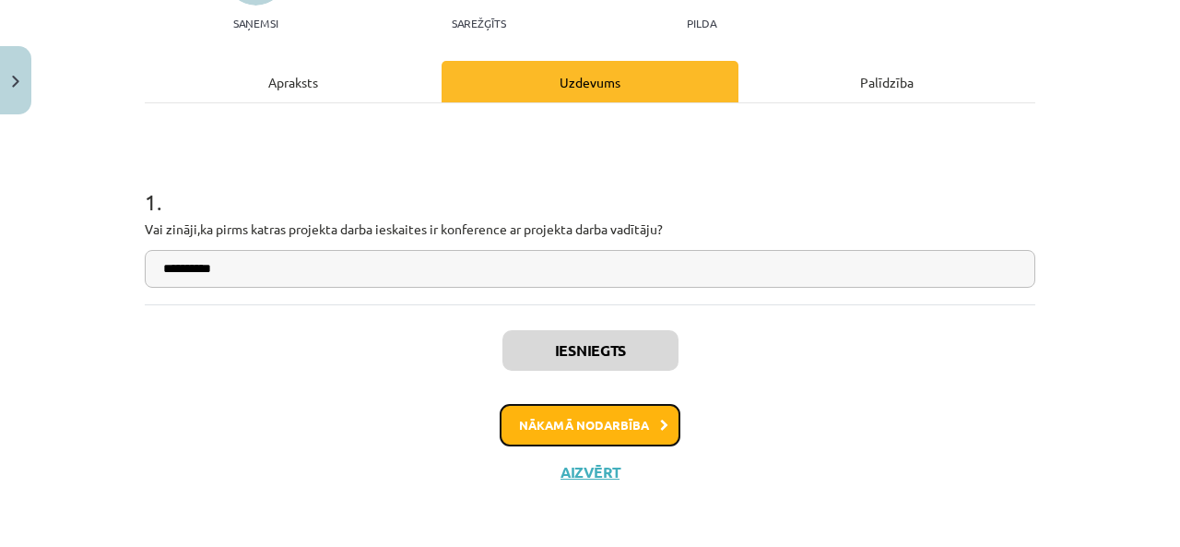
click at [507, 429] on button "Nākamā nodarbība" at bounding box center [590, 425] width 181 height 42
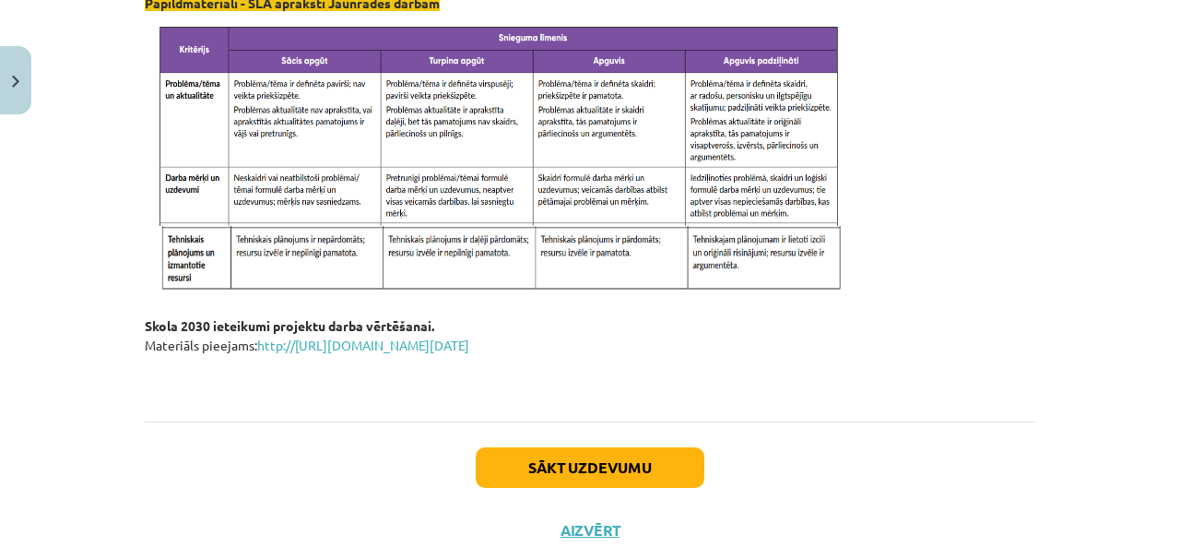
scroll to position [2060, 0]
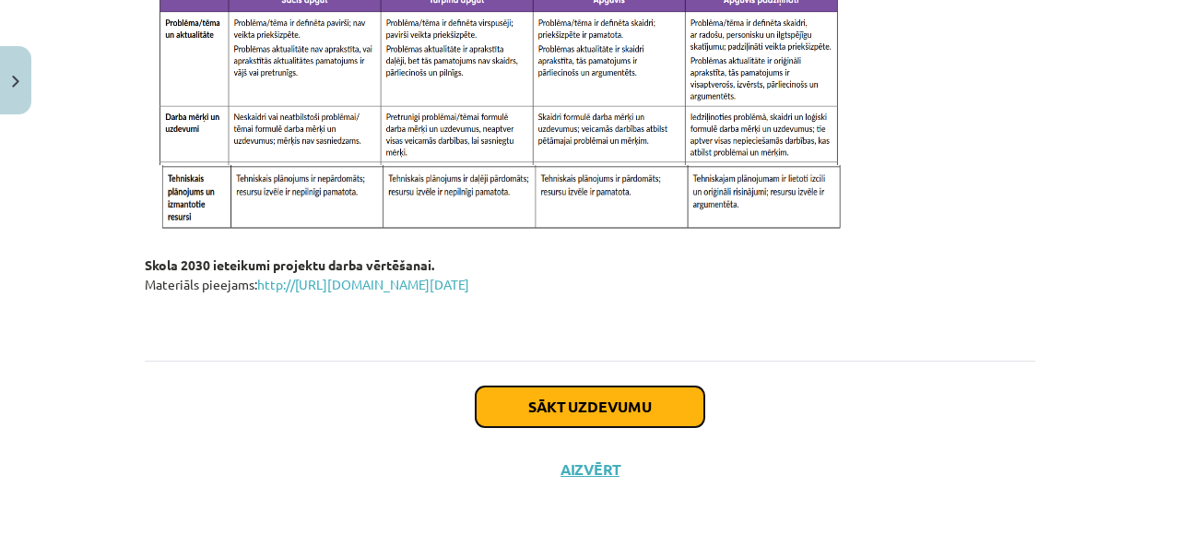
click at [512, 417] on button "Sākt uzdevumu" at bounding box center [590, 406] width 229 height 41
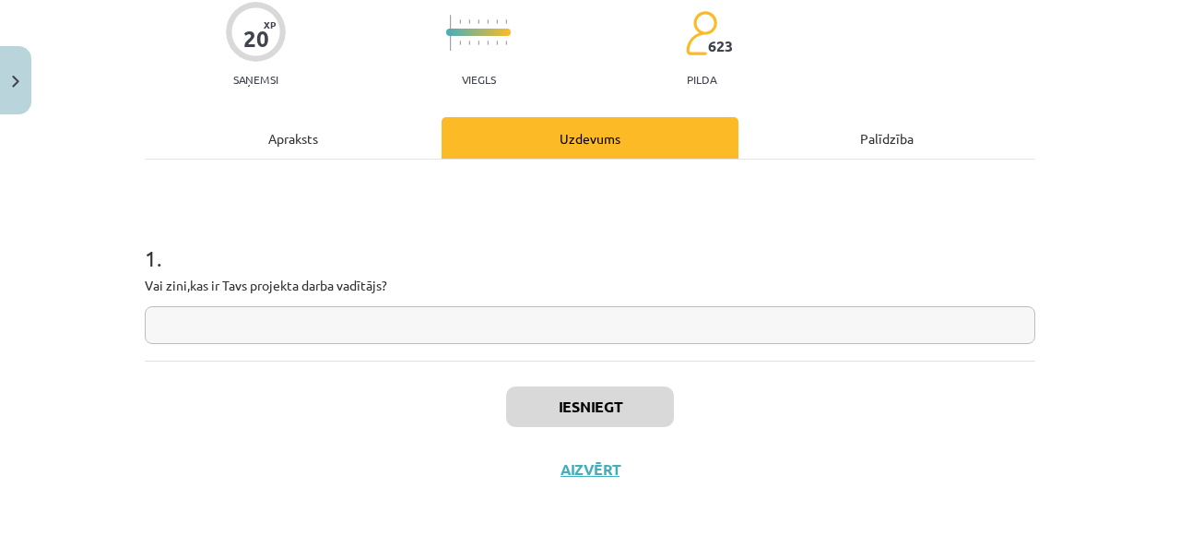
scroll to position [46, 0]
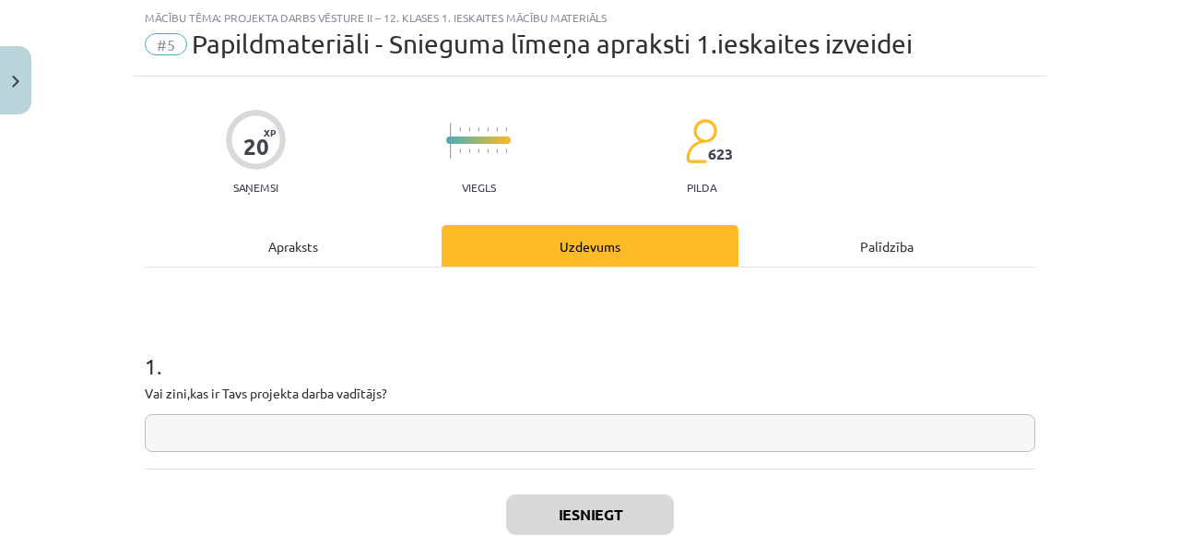
click at [299, 423] on input "text" at bounding box center [590, 433] width 890 height 38
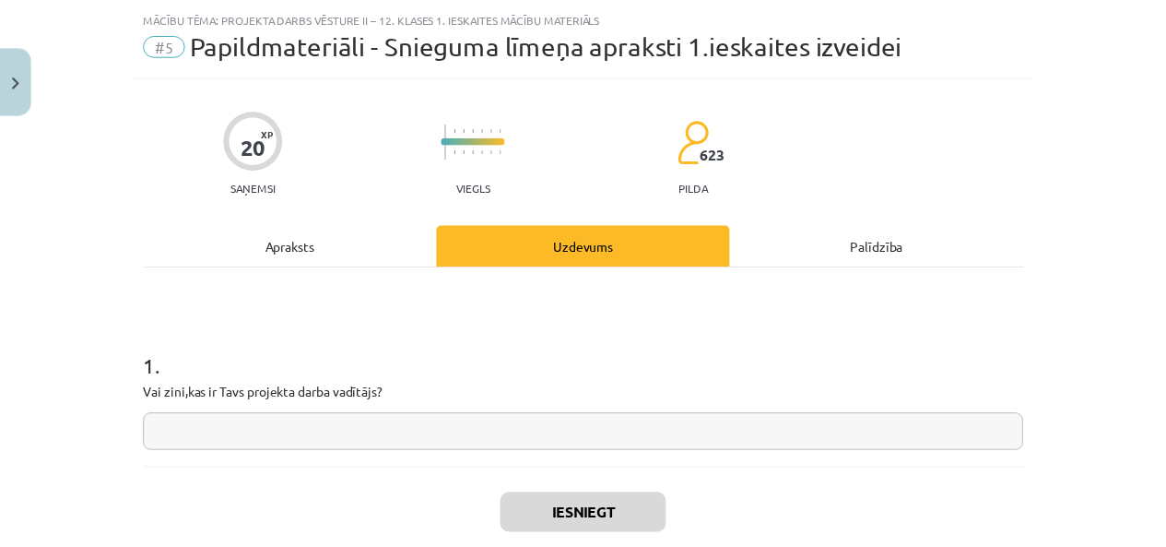
scroll to position [138, 0]
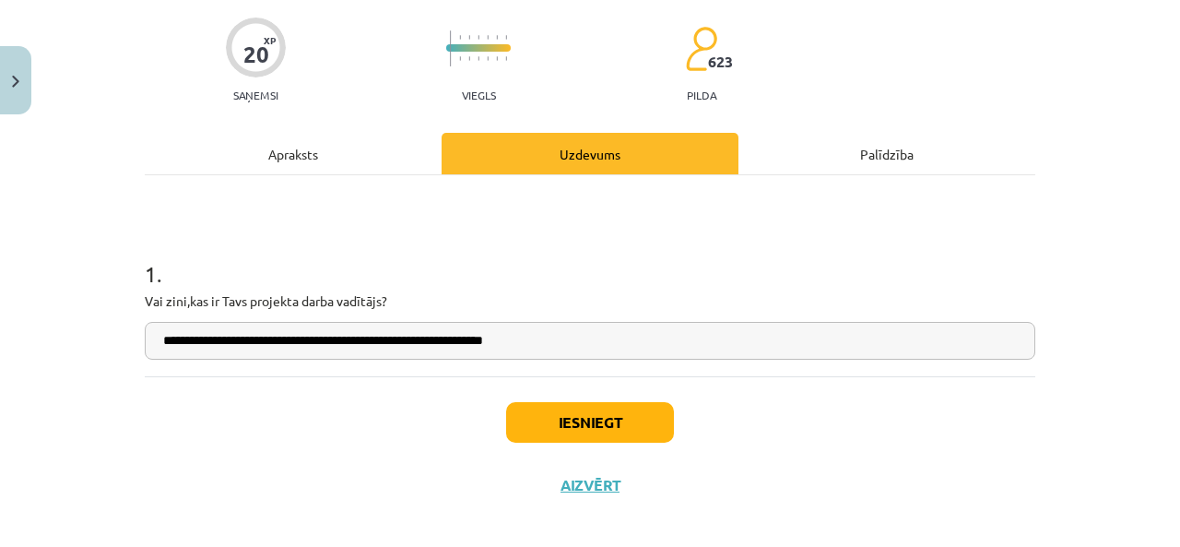
click at [317, 340] on input "**********" at bounding box center [590, 341] width 890 height 38
type input "**********"
click at [516, 419] on button "Iesniegt" at bounding box center [590, 422] width 168 height 41
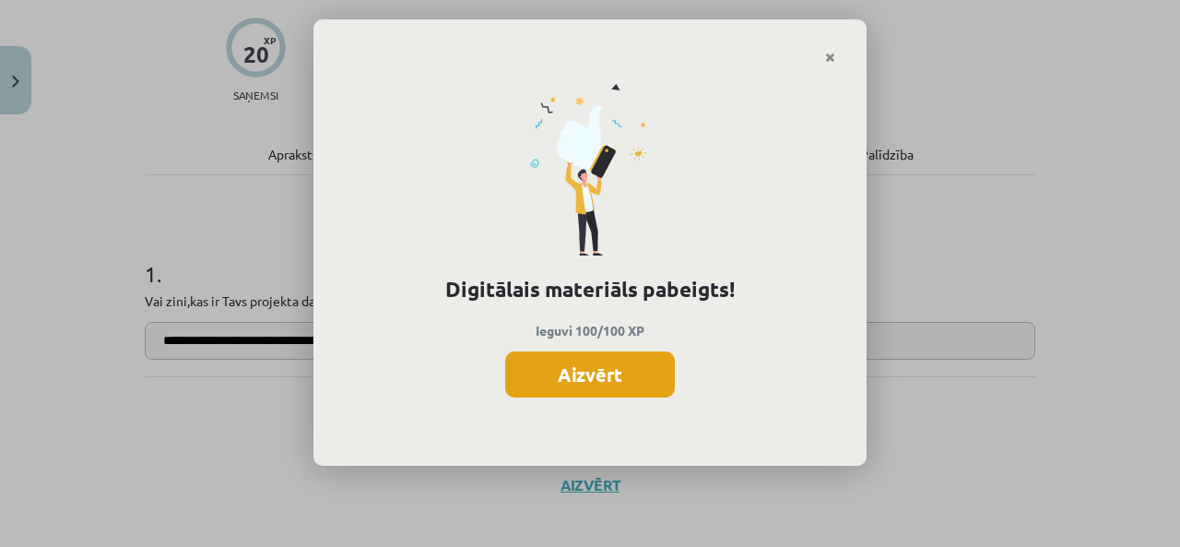
click at [542, 376] on button "Aizvērt" at bounding box center [590, 374] width 170 height 46
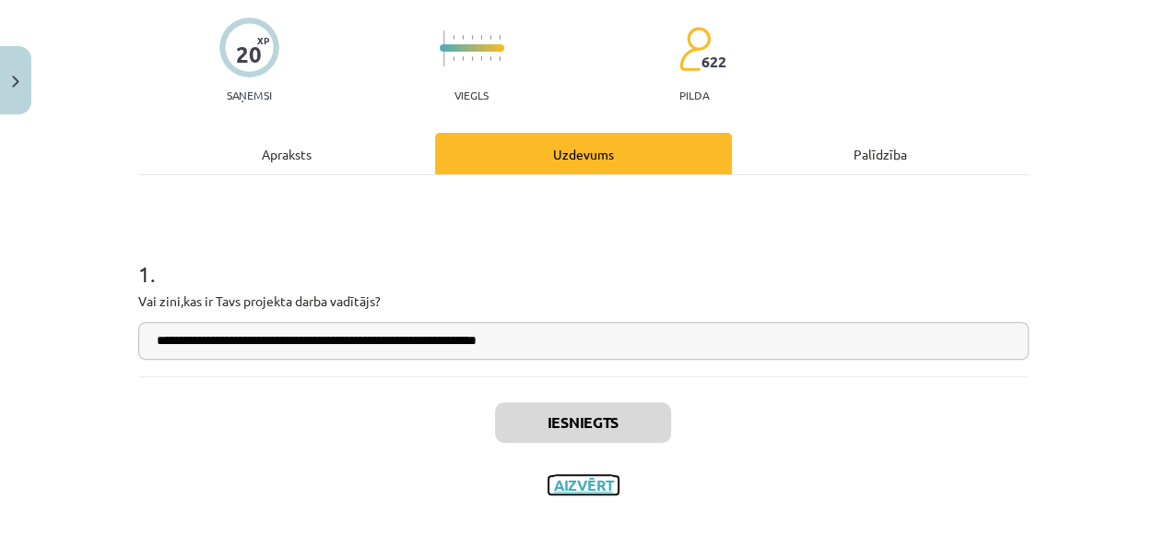
click at [582, 487] on button "Aizvērt" at bounding box center [583, 485] width 70 height 18
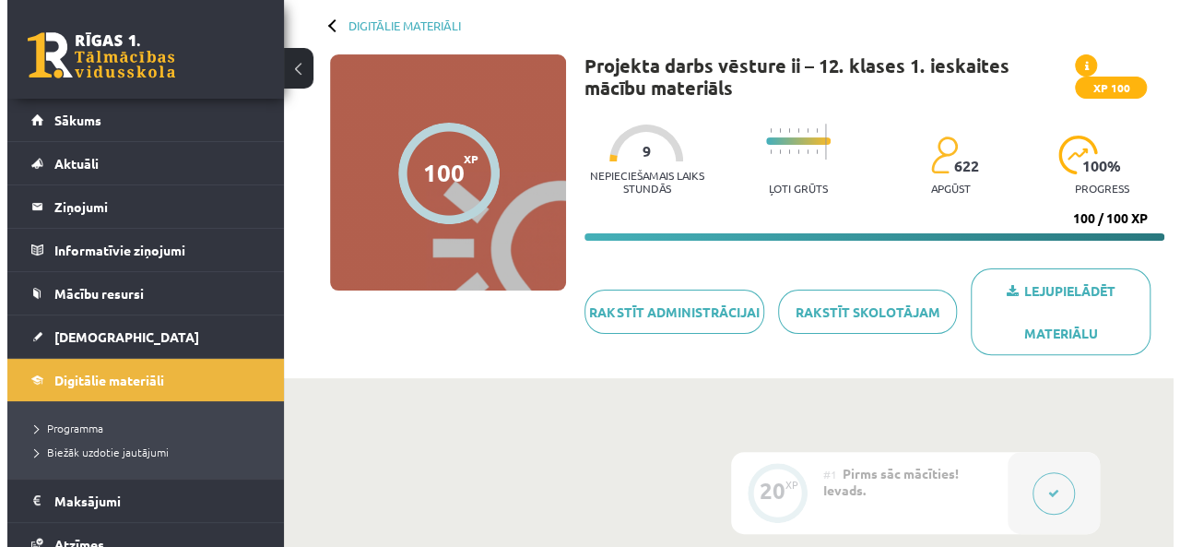
scroll to position [0, 0]
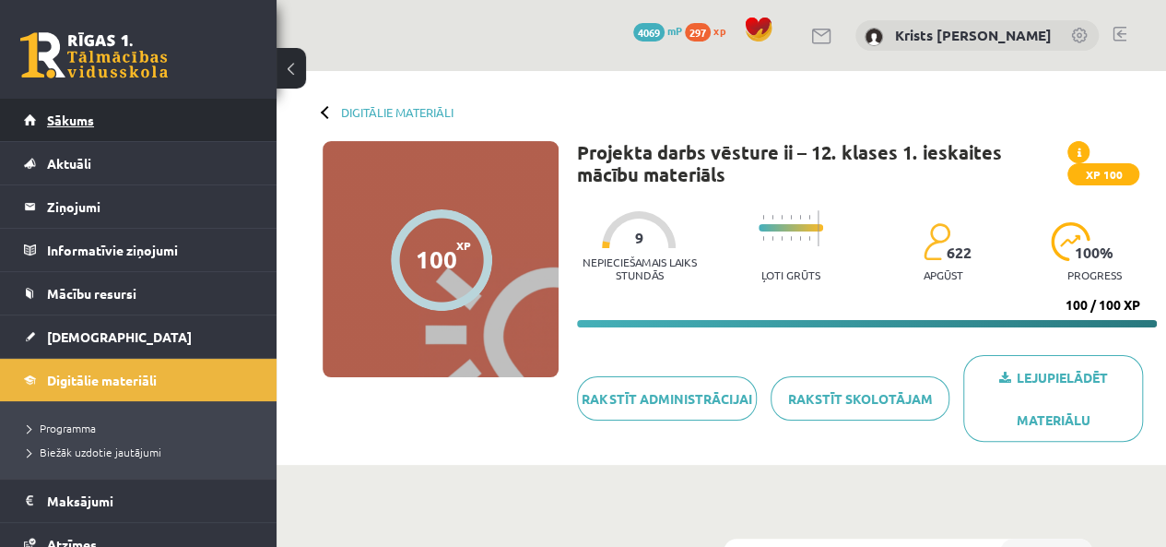
click at [119, 117] on link "Sākums" at bounding box center [138, 120] width 229 height 42
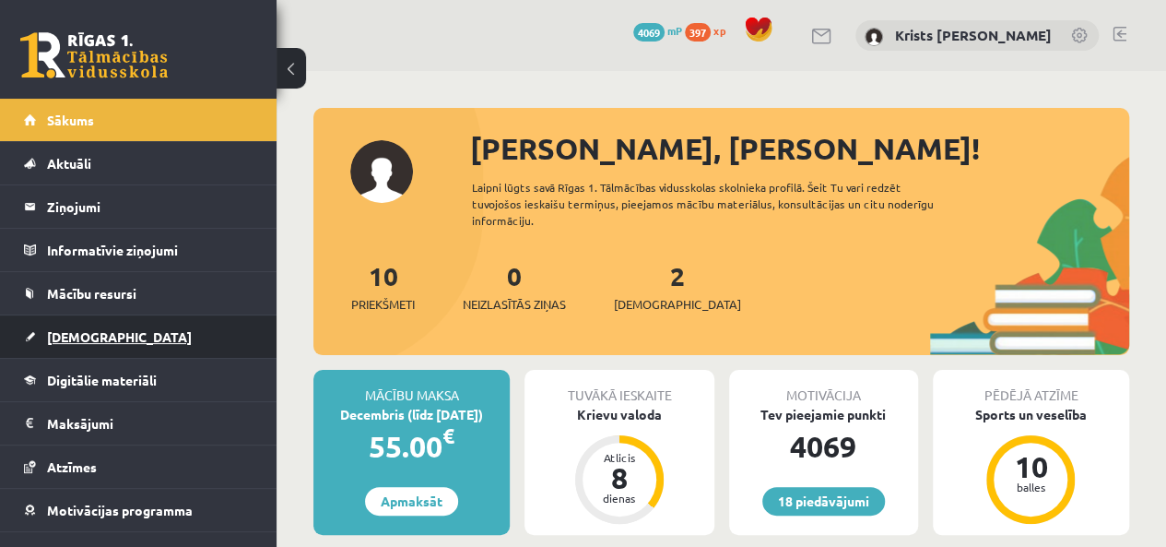
click at [118, 344] on link "[DEMOGRAPHIC_DATA]" at bounding box center [138, 336] width 229 height 42
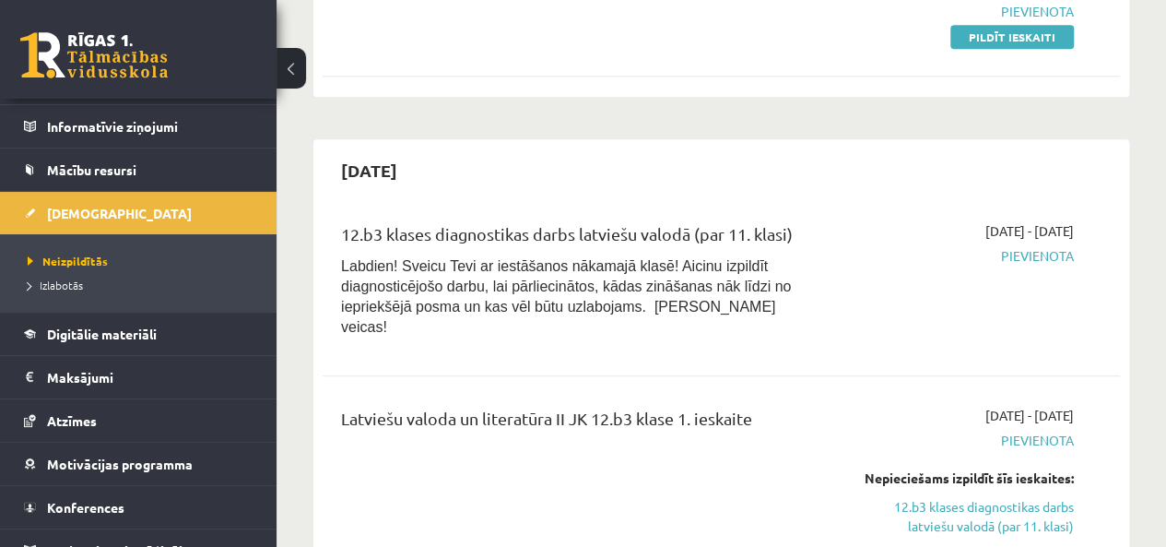
scroll to position [144, 0]
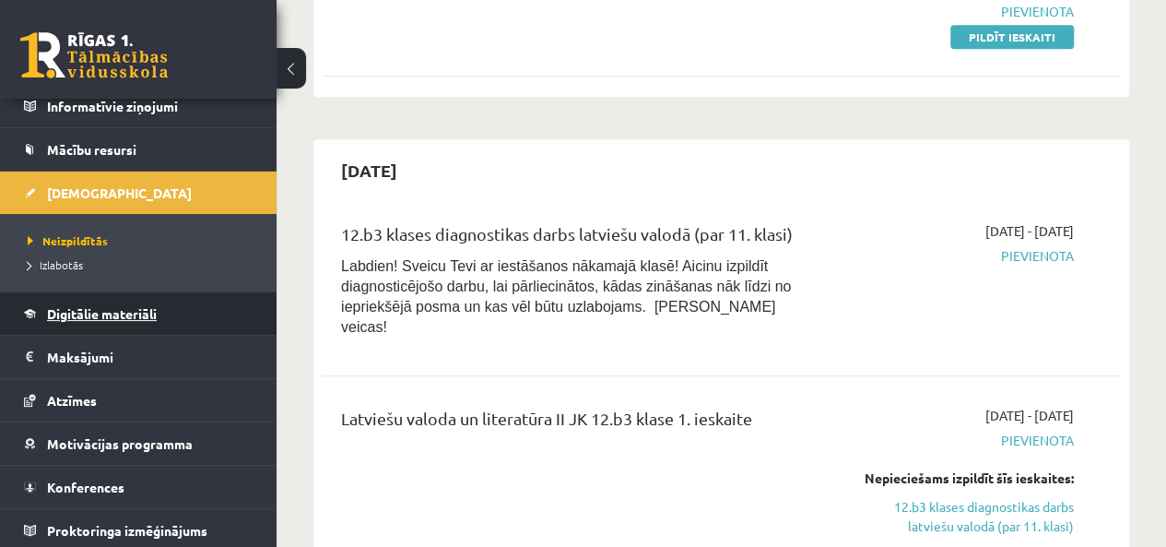
click at [100, 324] on link "Digitālie materiāli" at bounding box center [138, 313] width 229 height 42
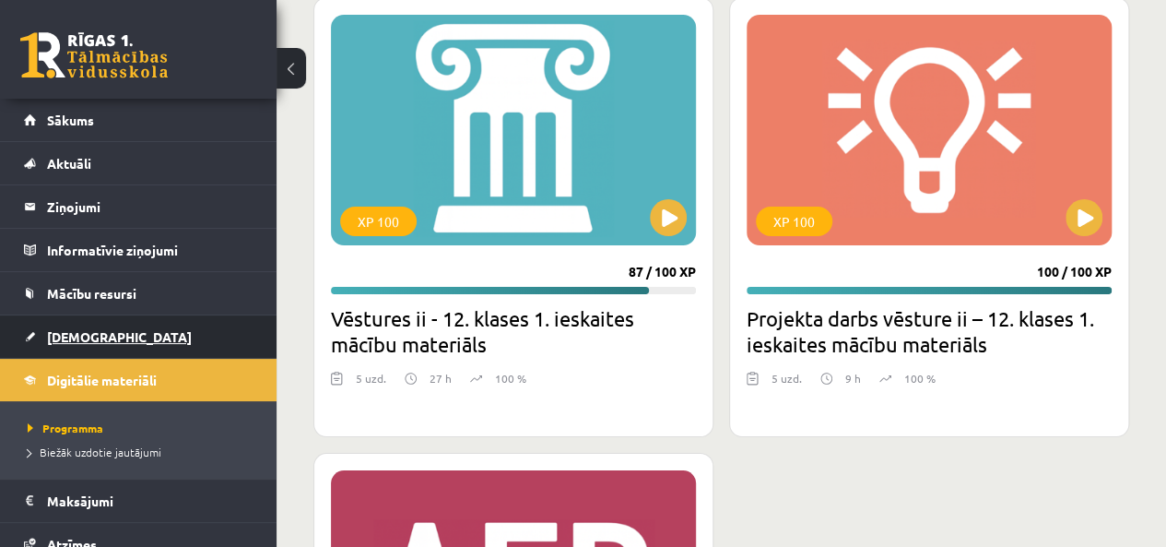
scroll to position [3318, 0]
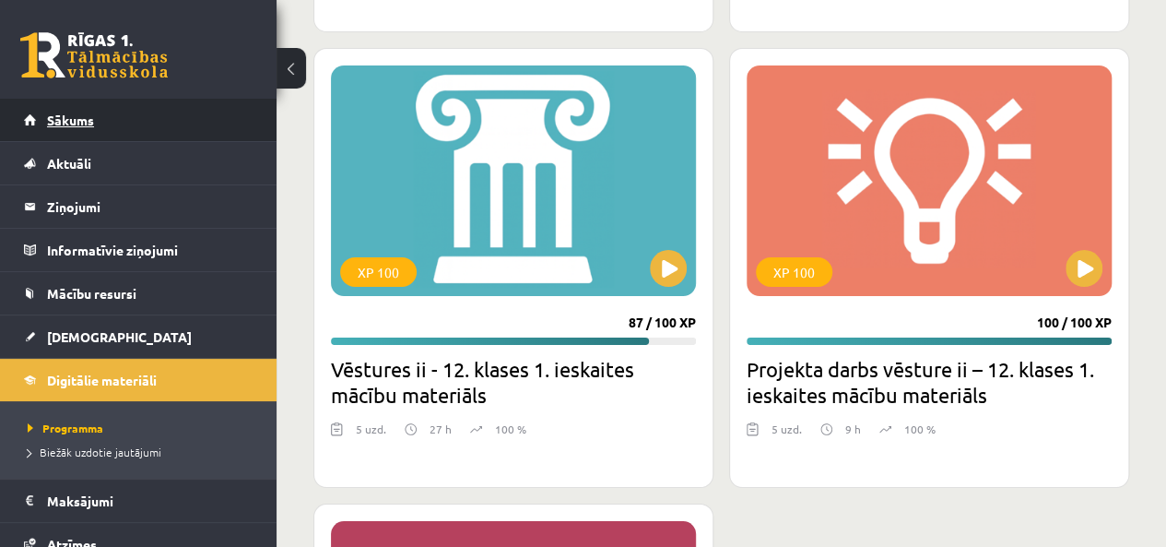
click at [37, 128] on link "Sākums" at bounding box center [138, 120] width 229 height 42
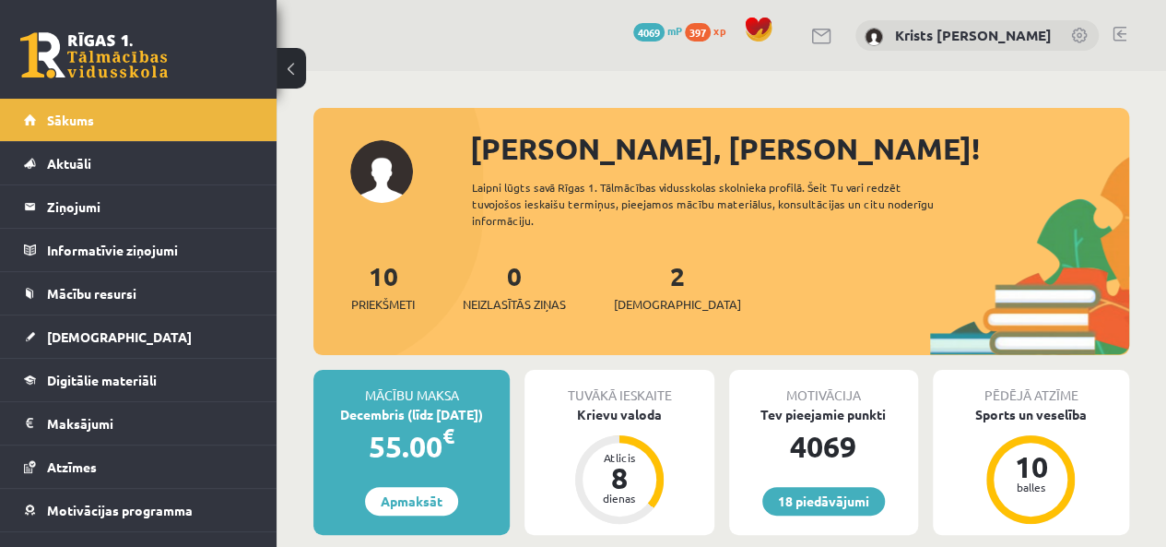
click at [1110, 35] on div "18 Dāvanas 4069 mP 397 xp Krists Andrejs Zeile" at bounding box center [720, 35] width 889 height 71
click at [1130, 35] on div "18 Dāvanas 4069 mP 397 xp Krists Andrejs Zeile" at bounding box center [720, 35] width 889 height 71
click at [1117, 35] on link at bounding box center [1119, 34] width 14 height 15
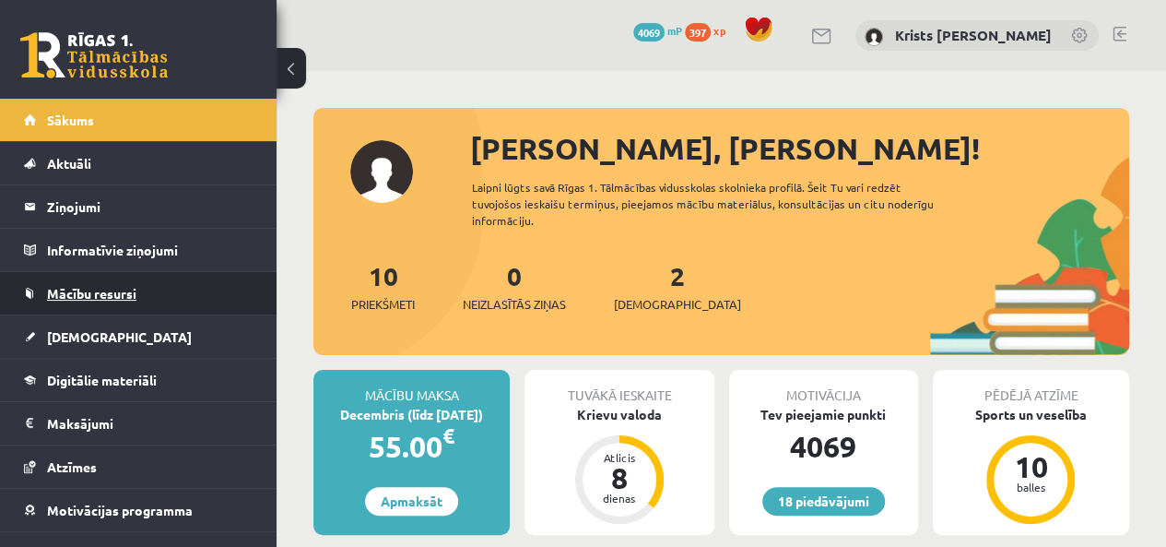
click at [126, 312] on link "Mācību resursi" at bounding box center [138, 293] width 229 height 42
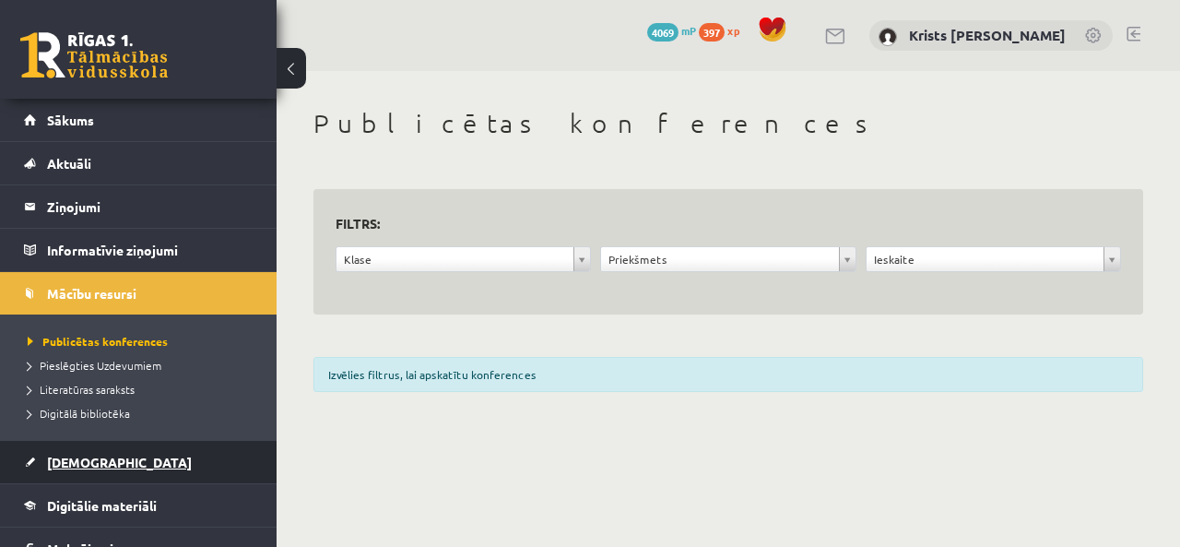
click at [103, 458] on link "[DEMOGRAPHIC_DATA]" at bounding box center [138, 462] width 229 height 42
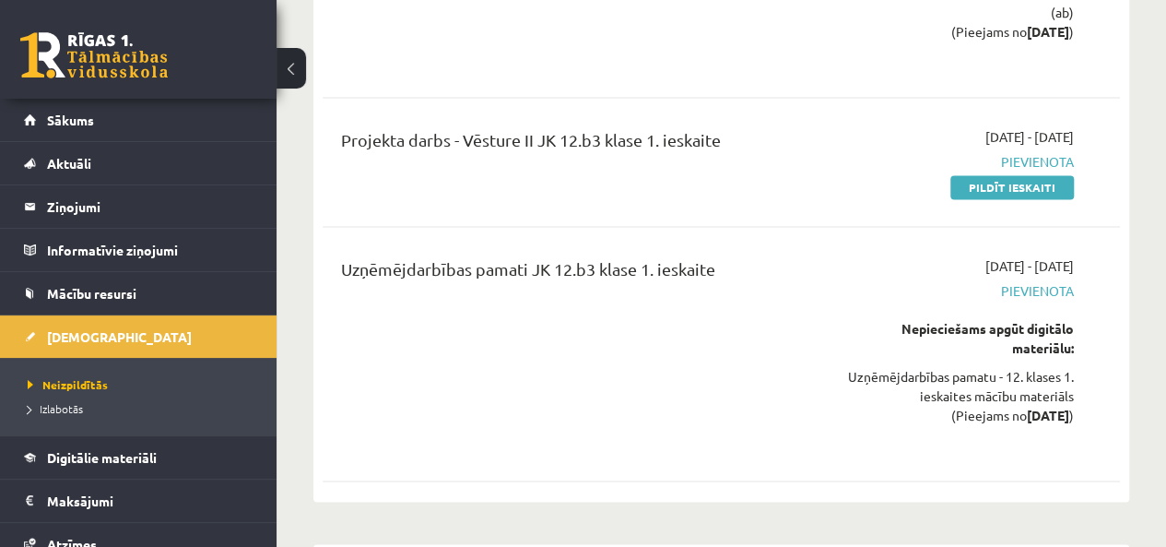
scroll to position [1290, 0]
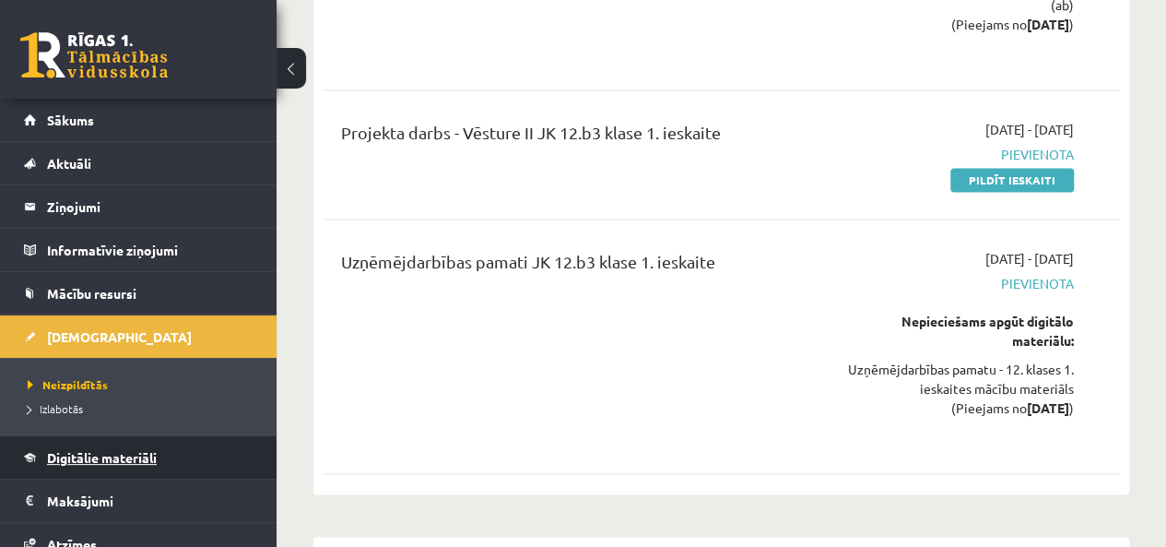
click at [136, 462] on span "Digitālie materiāli" at bounding box center [102, 457] width 110 height 17
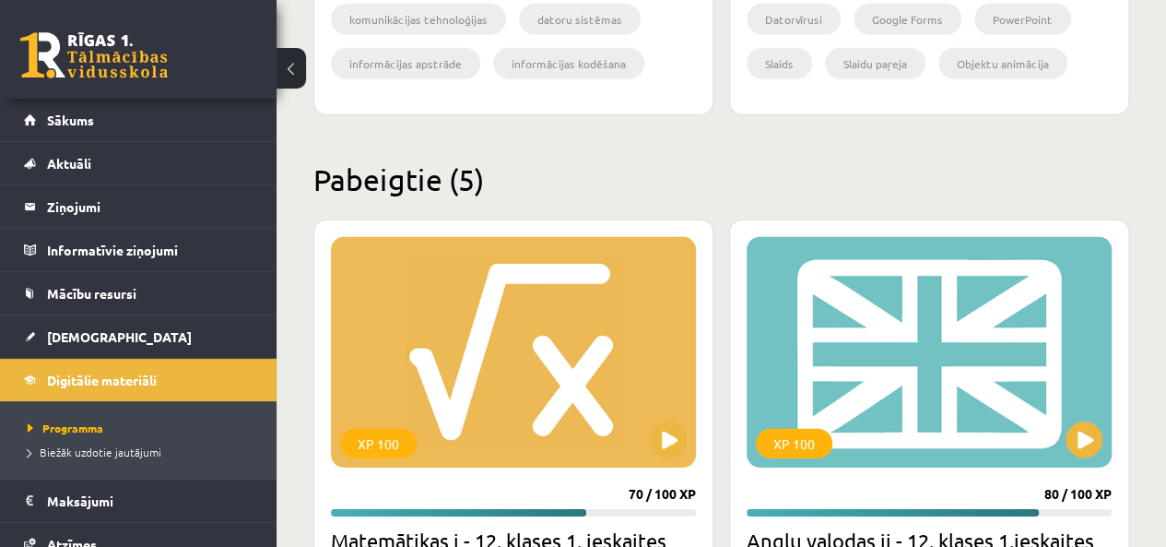
scroll to position [2581, 0]
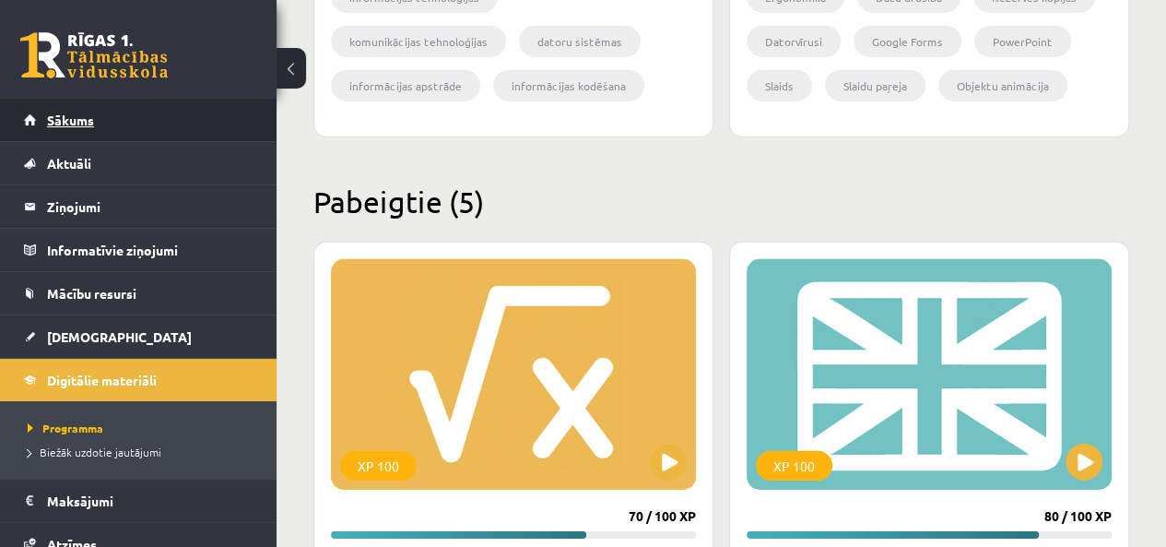
click at [42, 110] on link "Sākums" at bounding box center [138, 120] width 229 height 42
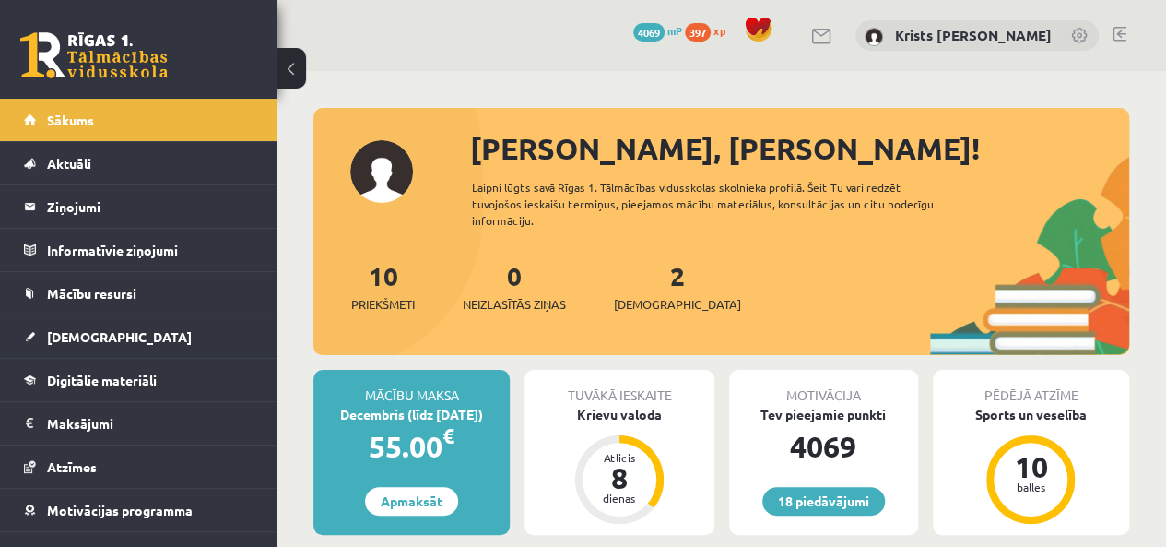
click at [1117, 35] on link at bounding box center [1119, 34] width 14 height 15
